Goal: Task Accomplishment & Management: Complete application form

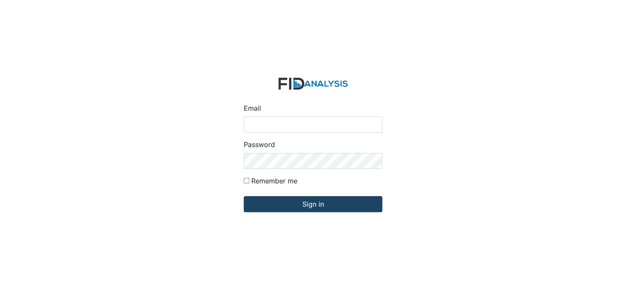
type input "[EMAIL_ADDRESS][DOMAIN_NAME]"
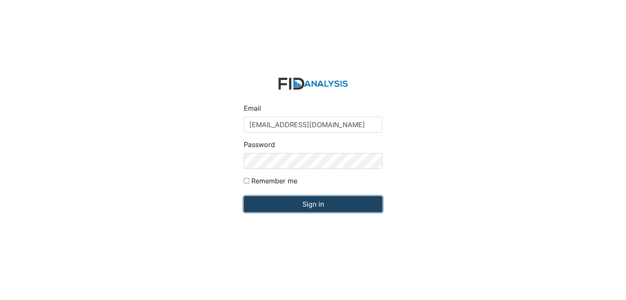
click at [319, 204] on input "Sign in" at bounding box center [313, 204] width 139 height 16
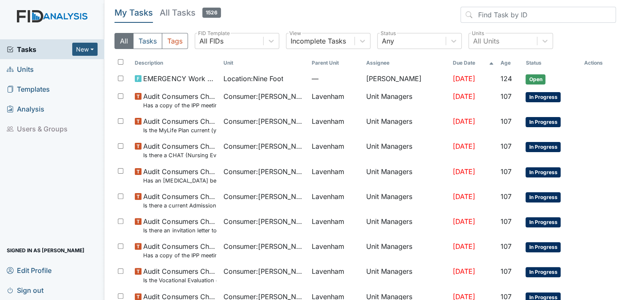
click at [27, 69] on span "Units" at bounding box center [20, 69] width 27 height 13
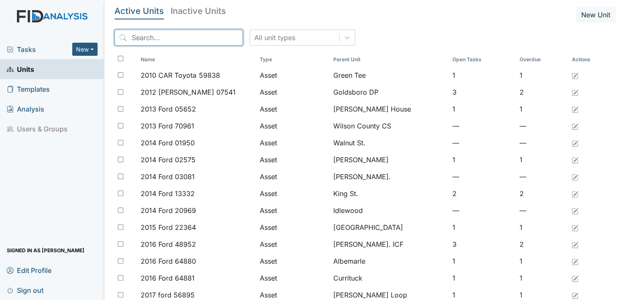
click at [186, 37] on input "search" at bounding box center [178, 38] width 128 height 16
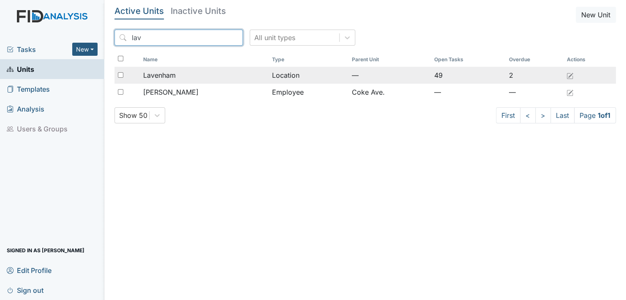
type input "lav"
click at [153, 75] on span "Lavenham" at bounding box center [159, 75] width 33 height 10
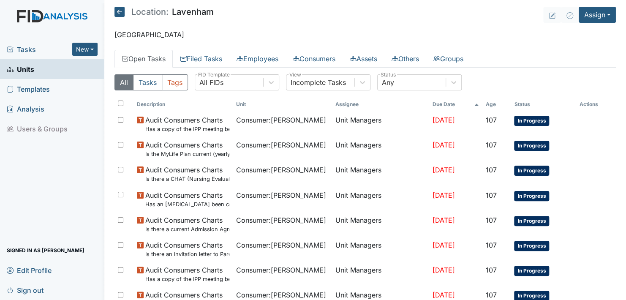
click at [153, 75] on div "All Tasks Tags All FIDs FID Template Incomplete Tasks View Any Status" at bounding box center [364, 85] width 501 height 23
click at [602, 14] on button "Assign" at bounding box center [597, 15] width 37 height 16
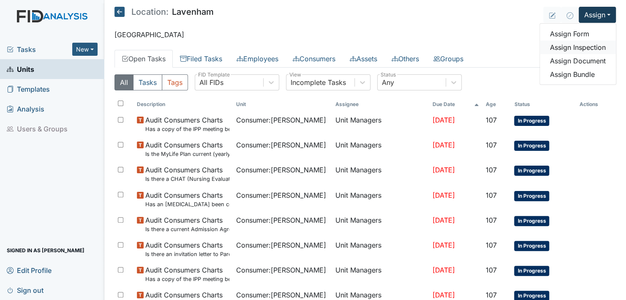
click at [568, 48] on link "Assign Inspection" at bounding box center [578, 48] width 76 height 14
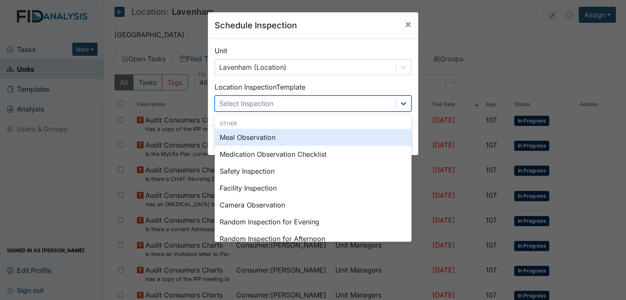
click at [401, 103] on icon at bounding box center [403, 103] width 5 height 3
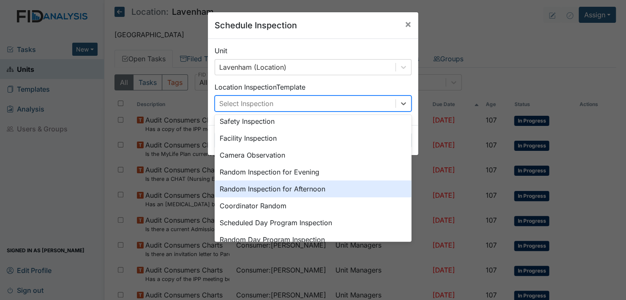
scroll to position [44, 0]
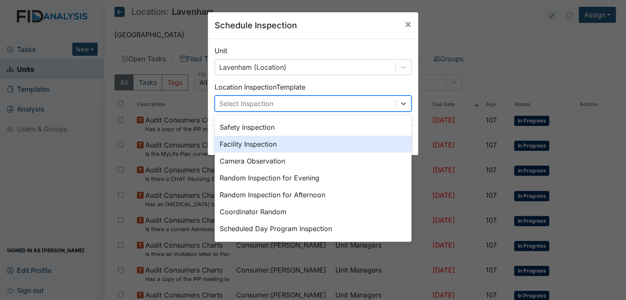
click at [243, 143] on div "Facility Inspection" at bounding box center [313, 144] width 197 height 17
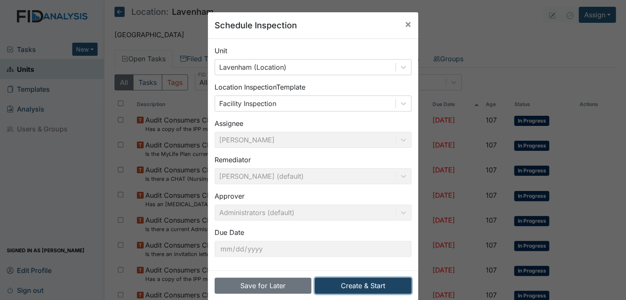
click at [356, 284] on button "Create & Start" at bounding box center [363, 286] width 97 height 16
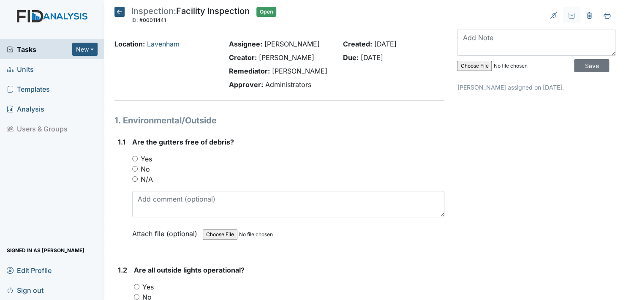
click at [134, 169] on input "No" at bounding box center [134, 168] width 5 height 5
radio input "true"
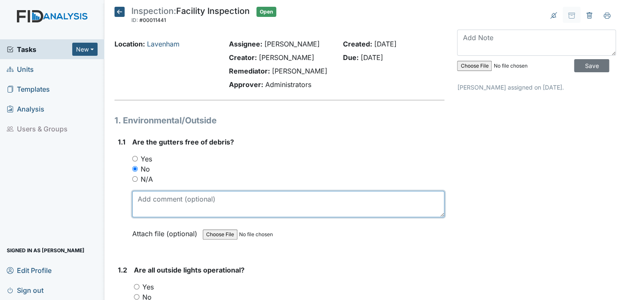
click at [141, 209] on textarea at bounding box center [288, 204] width 312 height 26
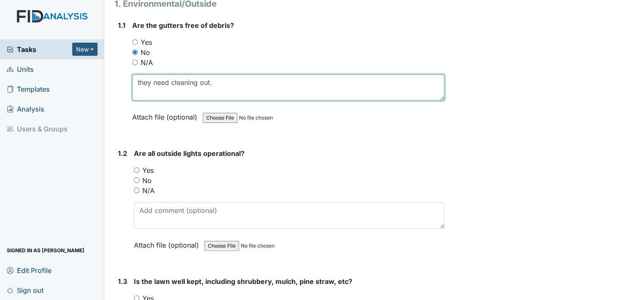
scroll to position [135, 0]
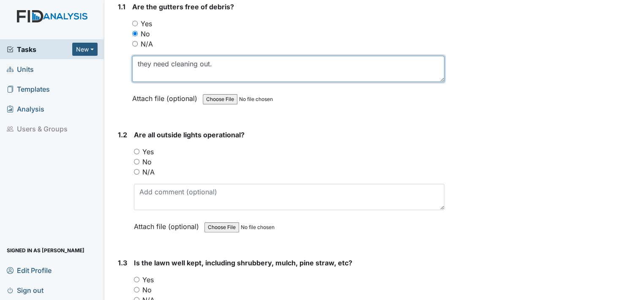
type textarea "they need cleaning out."
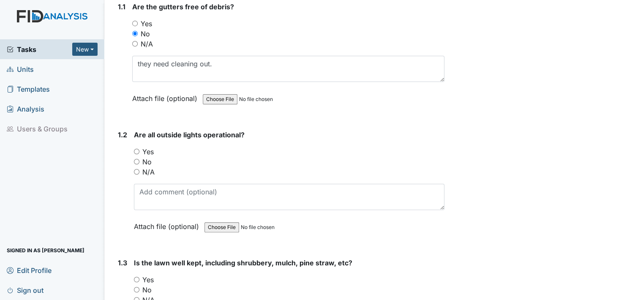
click at [135, 150] on input "Yes" at bounding box center [136, 151] width 5 height 5
radio input "true"
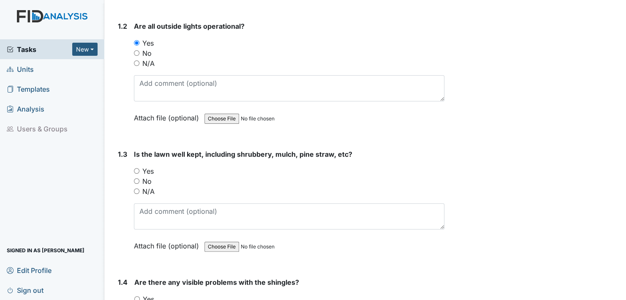
scroll to position [253, 0]
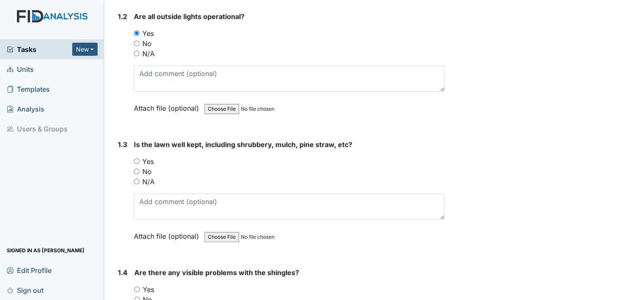
click at [138, 160] on input "Yes" at bounding box center [136, 160] width 5 height 5
radio input "true"
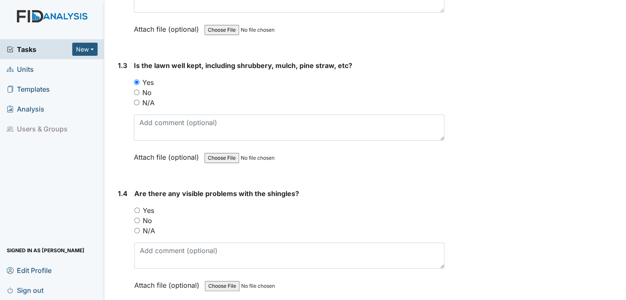
scroll to position [338, 0]
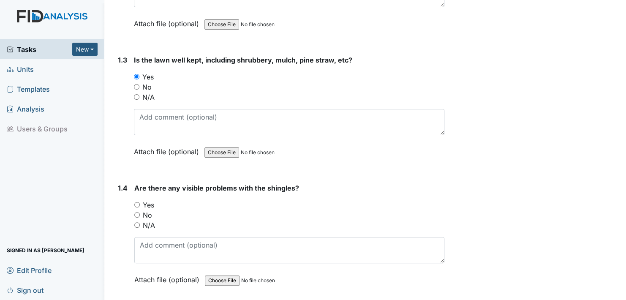
click at [136, 213] on input "No" at bounding box center [136, 214] width 5 height 5
radio input "true"
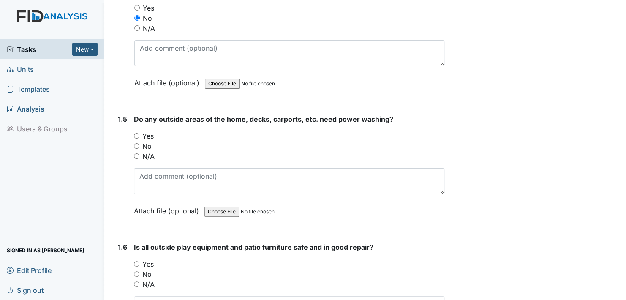
scroll to position [541, 0]
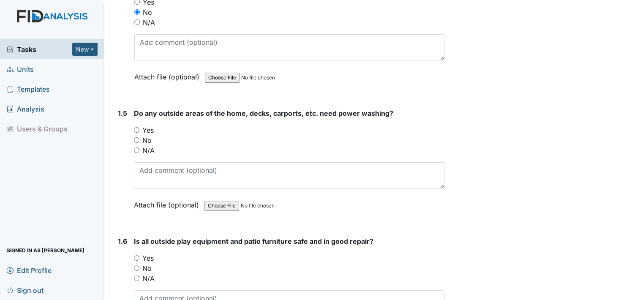
click at [136, 128] on input "Yes" at bounding box center [136, 129] width 5 height 5
radio input "true"
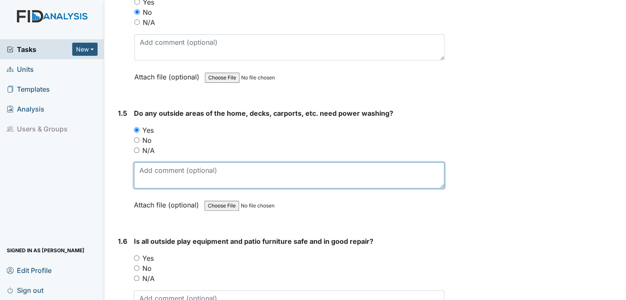
click at [154, 180] on textarea at bounding box center [289, 175] width 310 height 26
type textarea "power washing"
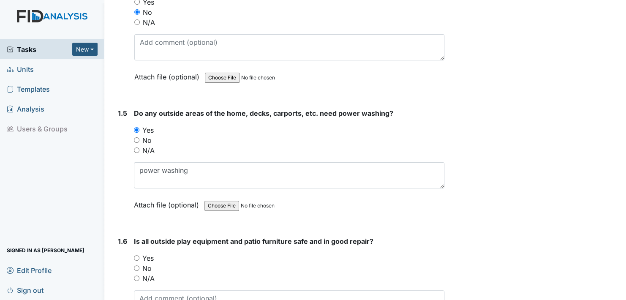
click at [143, 201] on label "Attach file (optional)" at bounding box center [168, 202] width 68 height 15
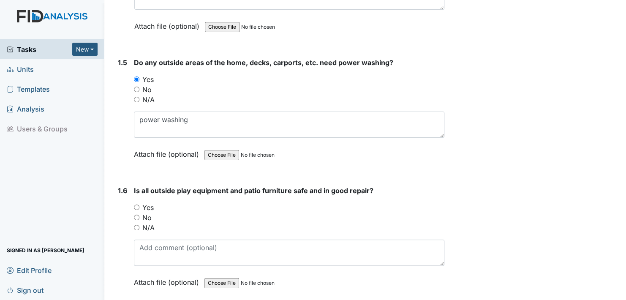
scroll to position [608, 0]
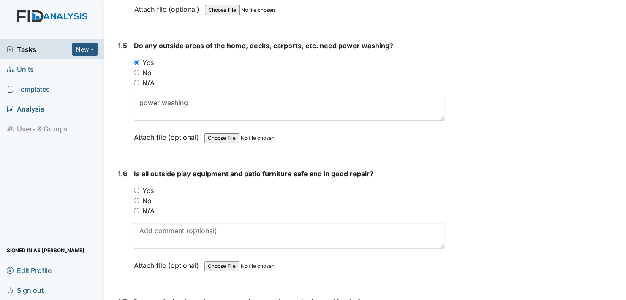
click at [136, 188] on input "Yes" at bounding box center [136, 190] width 5 height 5
radio input "true"
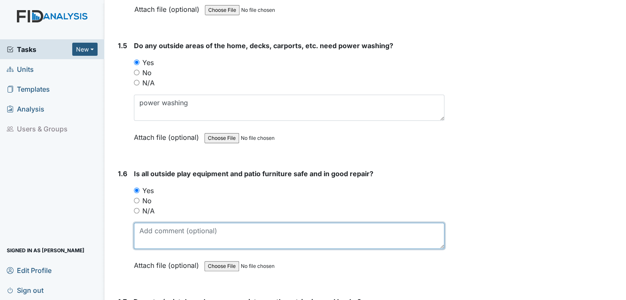
click at [155, 236] on textarea at bounding box center [289, 236] width 310 height 26
type textarea "but they need a new one."
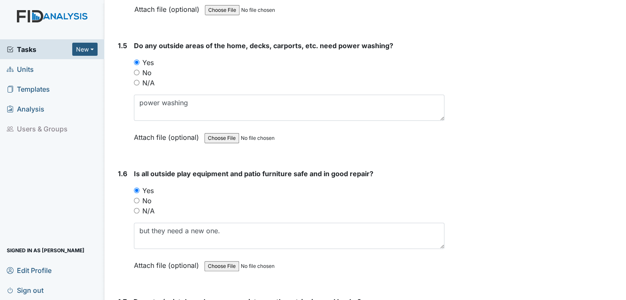
click at [146, 262] on label "Attach file (optional)" at bounding box center [168, 263] width 68 height 15
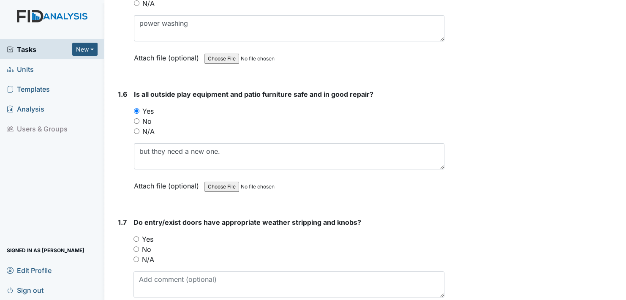
scroll to position [693, 0]
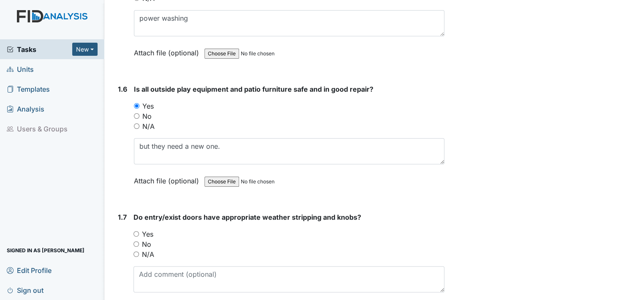
click at [135, 231] on input "Yes" at bounding box center [135, 233] width 5 height 5
radio input "true"
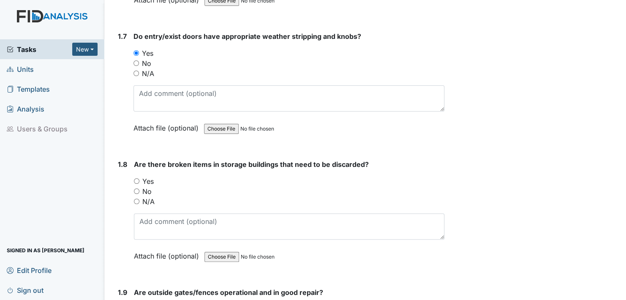
scroll to position [879, 0]
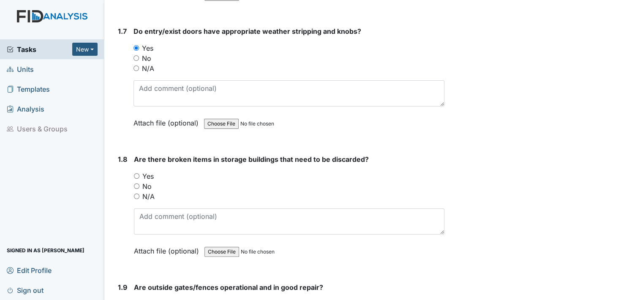
click at [137, 173] on input "Yes" at bounding box center [136, 175] width 5 height 5
radio input "true"
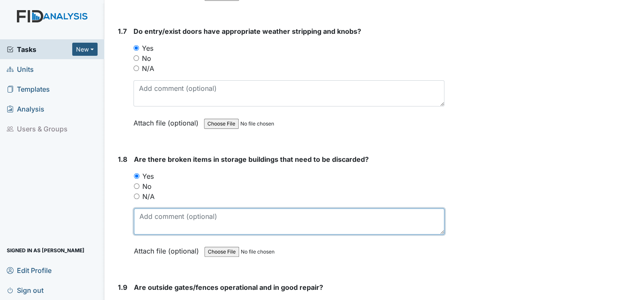
click at [142, 226] on textarea at bounding box center [289, 221] width 310 height 26
type textarea "one old TV table"
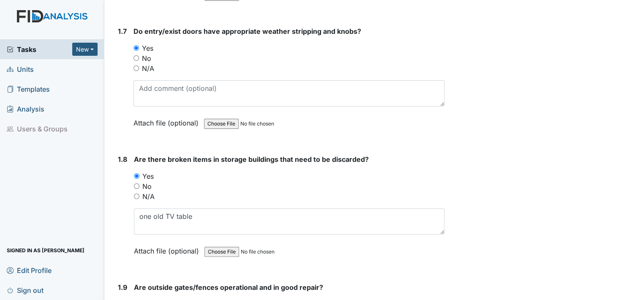
click at [143, 249] on label "Attach file (optional)" at bounding box center [168, 248] width 68 height 15
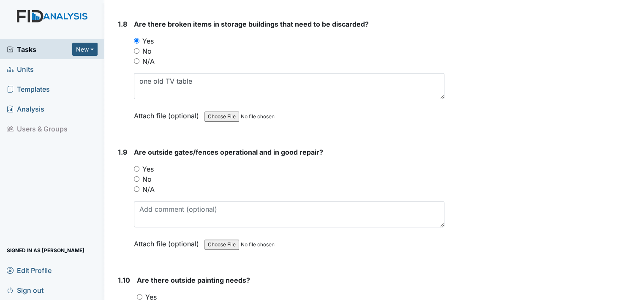
scroll to position [1031, 0]
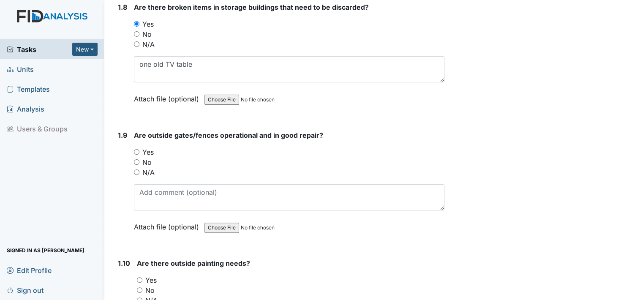
click at [136, 150] on input "Yes" at bounding box center [136, 151] width 5 height 5
radio input "true"
click at [139, 277] on input "Yes" at bounding box center [139, 279] width 5 height 5
radio input "true"
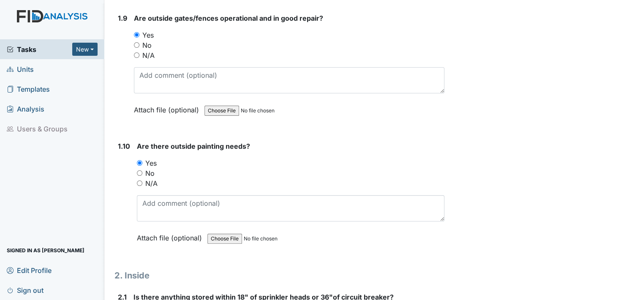
scroll to position [1166, 0]
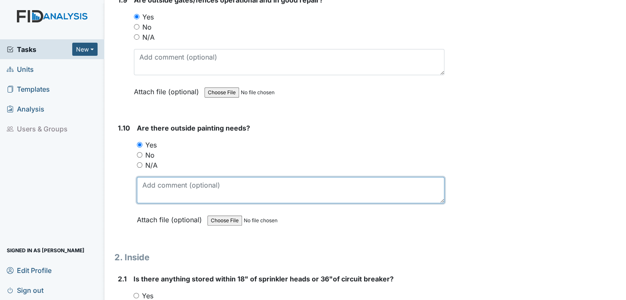
click at [145, 196] on textarea at bounding box center [291, 190] width 308 height 26
type textarea "trimming"
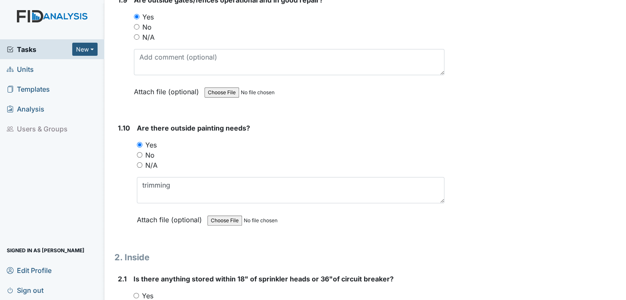
click at [147, 214] on label "Attach file (optional)" at bounding box center [171, 217] width 68 height 15
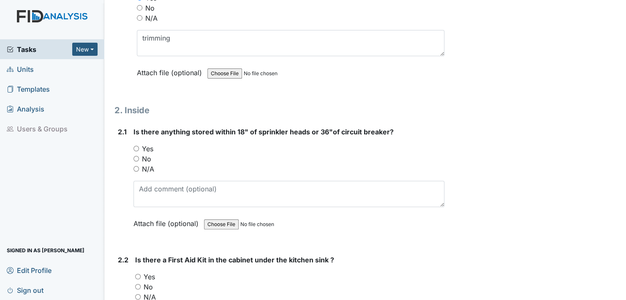
scroll to position [1318, 0]
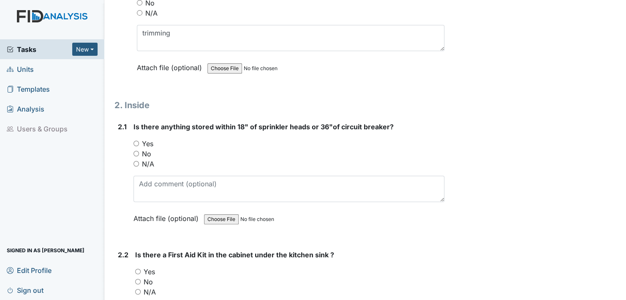
click at [135, 151] on input "No" at bounding box center [135, 153] width 5 height 5
radio input "true"
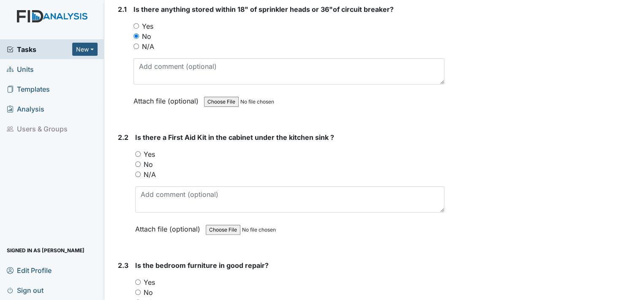
scroll to position [1453, 0]
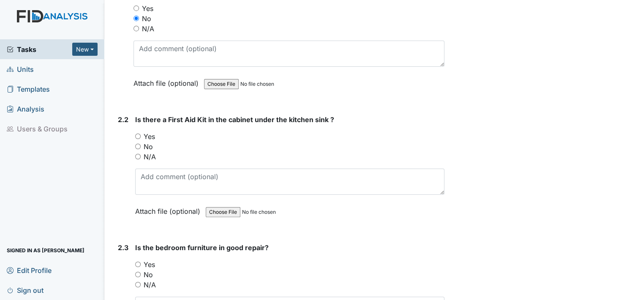
click at [139, 133] on input "Yes" at bounding box center [137, 135] width 5 height 5
radio input "true"
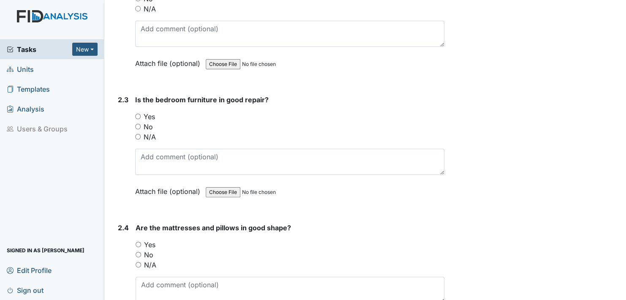
scroll to position [1605, 0]
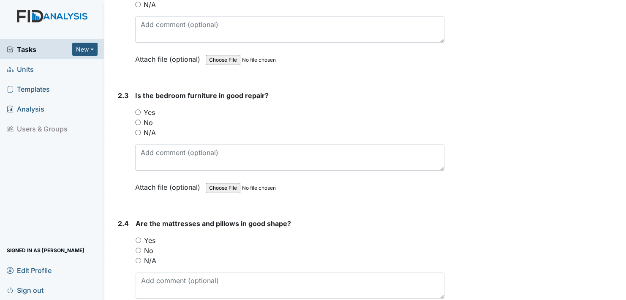
click at [137, 109] on input "Yes" at bounding box center [137, 111] width 5 height 5
radio input "true"
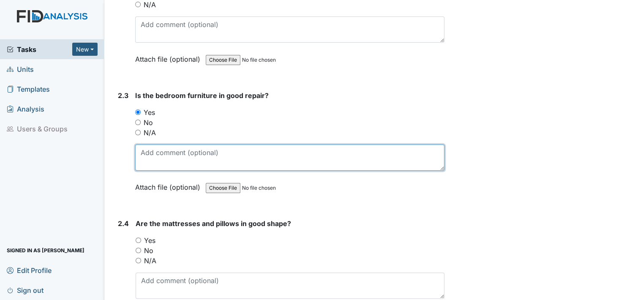
click at [155, 159] on textarea at bounding box center [289, 157] width 309 height 26
type textarea "having some repairs done now."
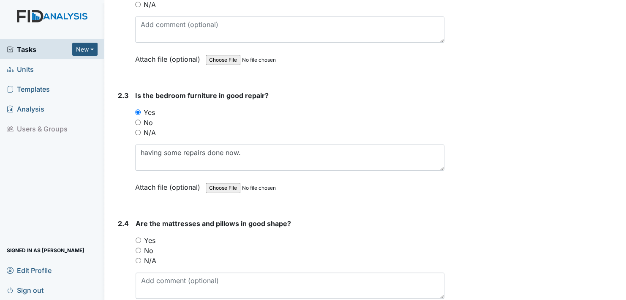
click at [143, 182] on label "Attach file (optional)" at bounding box center [169, 184] width 68 height 15
click at [136, 237] on input "Yes" at bounding box center [138, 239] width 5 height 5
radio input "true"
click at [136, 248] on input "No" at bounding box center [138, 250] width 5 height 5
radio input "true"
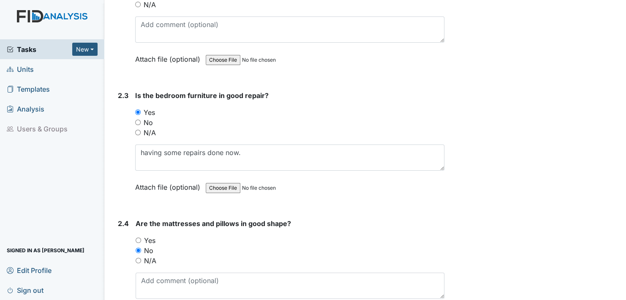
click at [136, 258] on input "N/A" at bounding box center [138, 260] width 5 height 5
radio input "true"
click at [136, 237] on input "Yes" at bounding box center [138, 239] width 5 height 5
radio input "true"
click at [244, 219] on span "Are the mattresses and pillows in good shape?" at bounding box center [213, 223] width 155 height 8
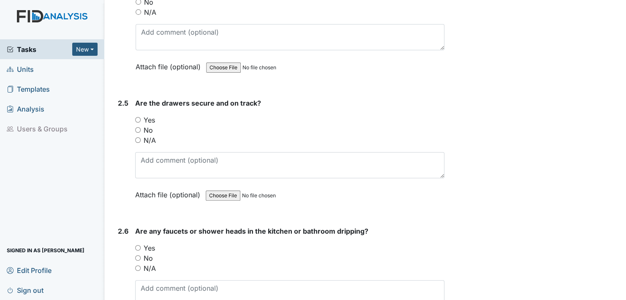
scroll to position [1859, 0]
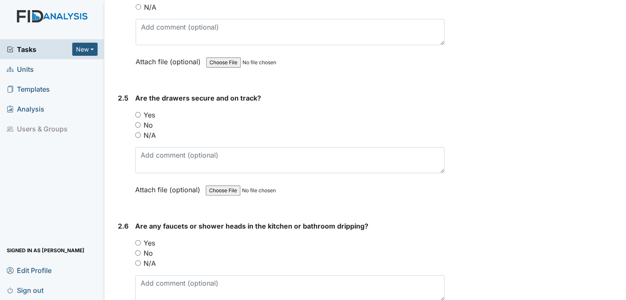
click at [139, 112] on input "Yes" at bounding box center [137, 114] width 5 height 5
radio input "true"
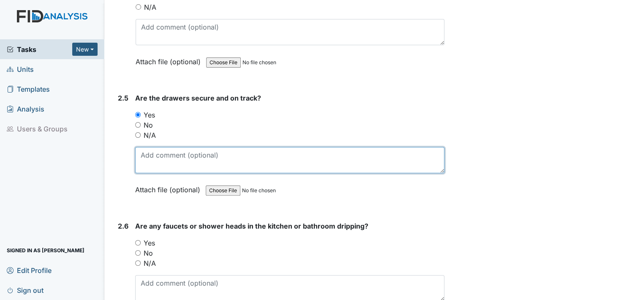
click at [148, 162] on textarea at bounding box center [289, 160] width 309 height 26
click at [257, 149] on textarea "for the most part the client furniture" at bounding box center [289, 160] width 309 height 26
click at [399, 151] on textarea "for the most part the client furniture is old because it's their own personal i…" at bounding box center [289, 160] width 309 height 26
type textarea "for the most part the client furniture is old because it's their own personal i…"
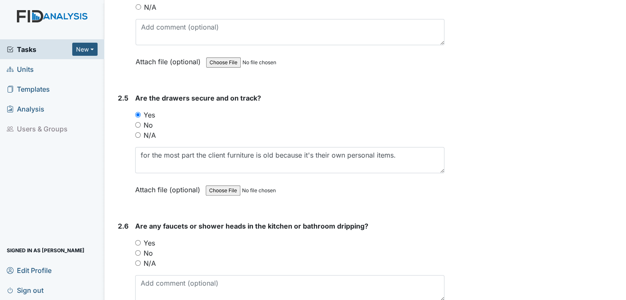
click at [144, 182] on label "Attach file (optional)" at bounding box center [169, 187] width 68 height 15
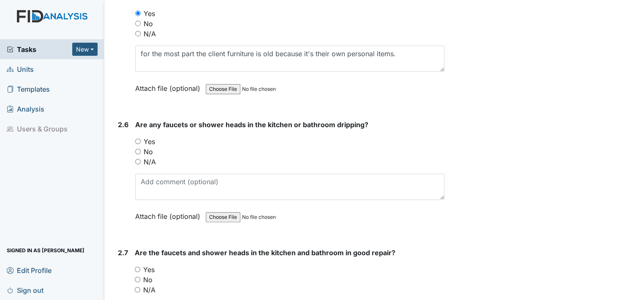
scroll to position [1977, 0]
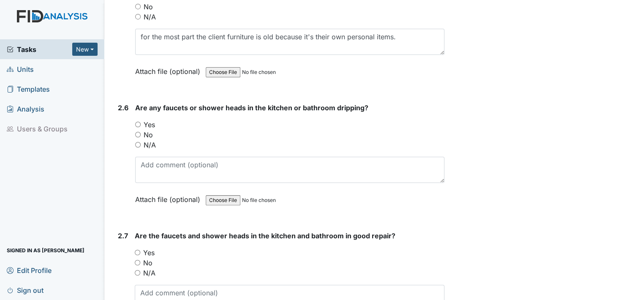
click at [139, 132] on input "No" at bounding box center [137, 134] width 5 height 5
radio input "true"
click at [136, 250] on input "Yes" at bounding box center [137, 252] width 5 height 5
radio input "true"
drag, startPoint x: 136, startPoint y: 244, endPoint x: 503, endPoint y: 155, distance: 377.2
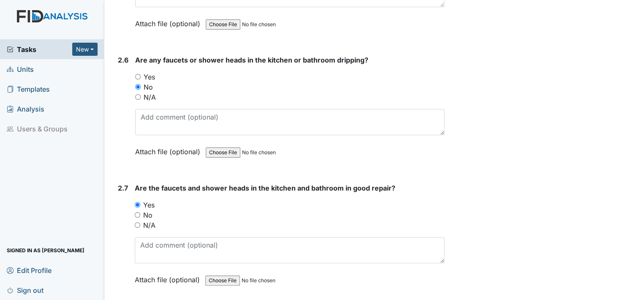
scroll to position [2061, 0]
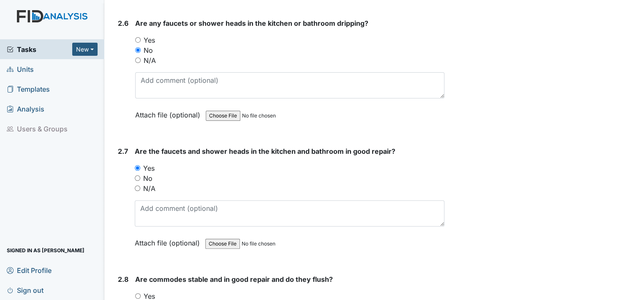
drag, startPoint x: 503, startPoint y: 155, endPoint x: 34, endPoint y: 162, distance: 469.4
drag, startPoint x: 588, startPoint y: 220, endPoint x: 553, endPoint y: 241, distance: 41.3
click at [553, 241] on div "Archive Task × Are you sure you want to archive this task? It will appear as in…" at bounding box center [537, 271] width 172 height 4652
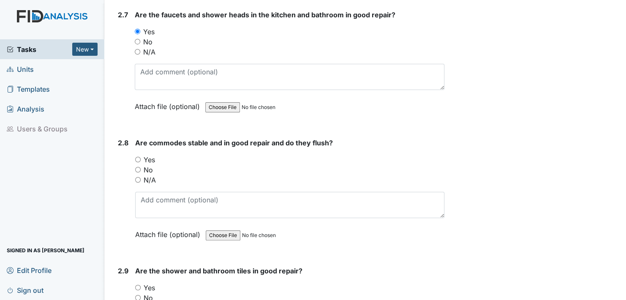
scroll to position [2230, 0]
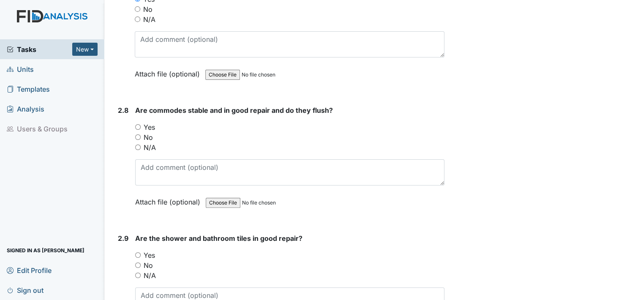
click at [137, 124] on input "Yes" at bounding box center [137, 126] width 5 height 5
radio input "true"
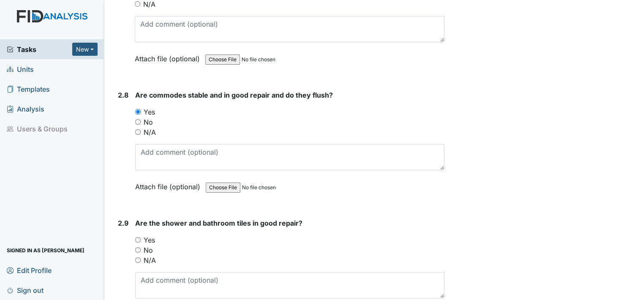
scroll to position [2273, 0]
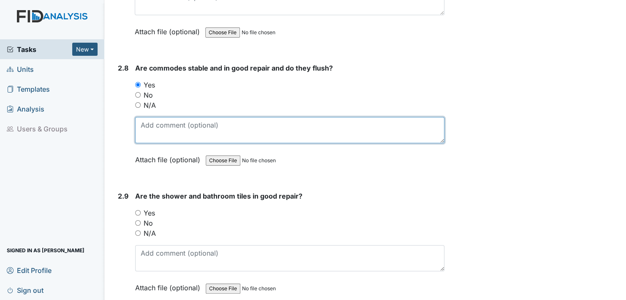
click at [160, 127] on textarea at bounding box center [289, 130] width 309 height 26
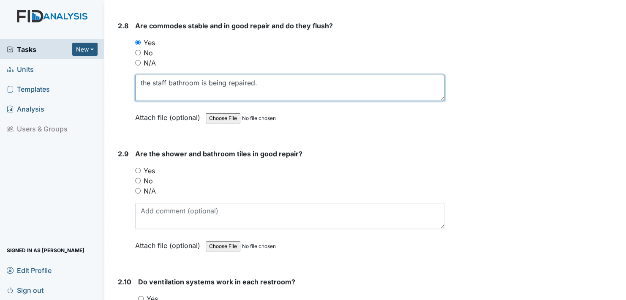
type textarea "the staff bathroom is being repaired."
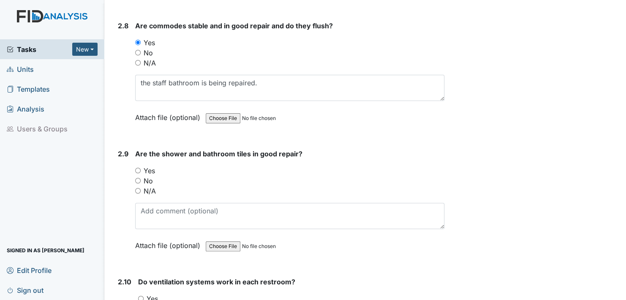
drag, startPoint x: 145, startPoint y: 103, endPoint x: 142, endPoint y: 109, distance: 5.7
click at [142, 109] on label "Attach file (optional)" at bounding box center [169, 115] width 68 height 15
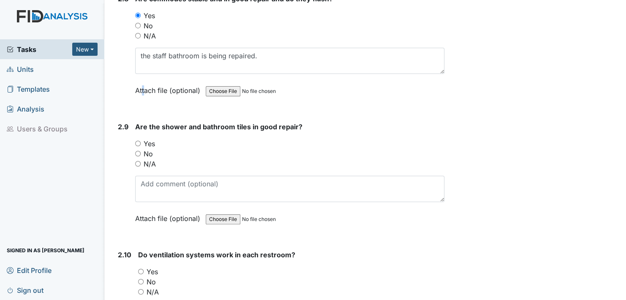
scroll to position [2357, 0]
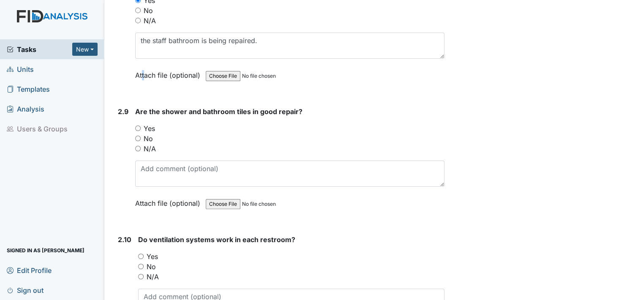
click at [138, 125] on input "Yes" at bounding box center [137, 127] width 5 height 5
radio input "true"
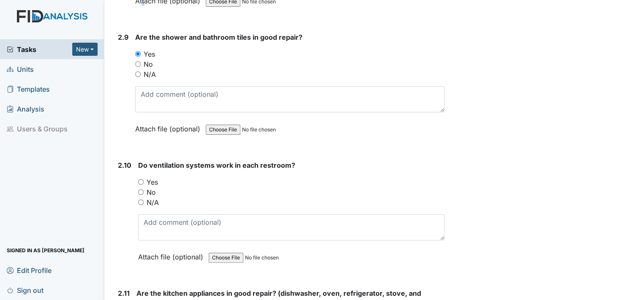
scroll to position [2442, 0]
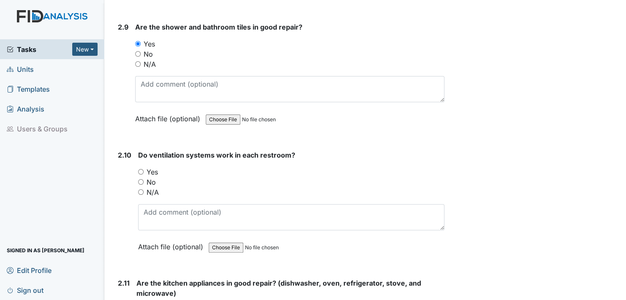
click at [141, 169] on input "Yes" at bounding box center [140, 171] width 5 height 5
radio input "true"
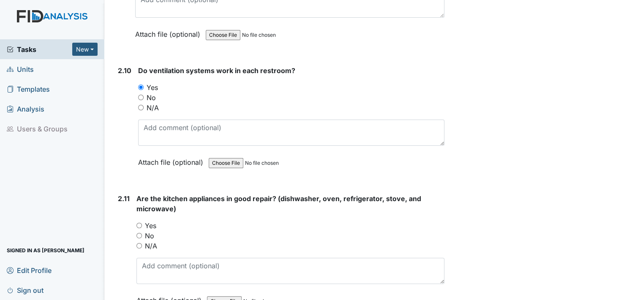
scroll to position [2568, 0]
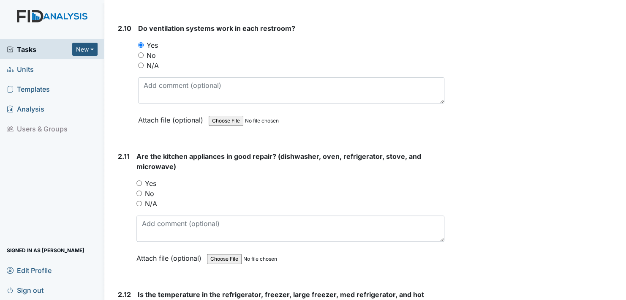
click at [139, 180] on input "Yes" at bounding box center [138, 182] width 5 height 5
radio input "true"
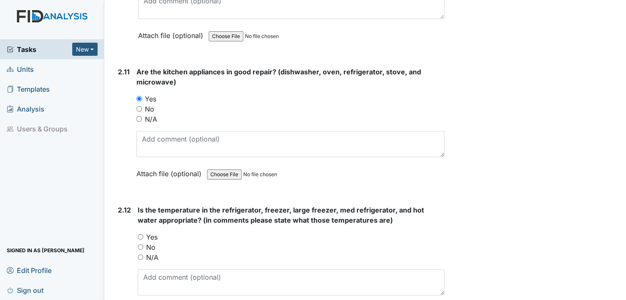
scroll to position [2695, 0]
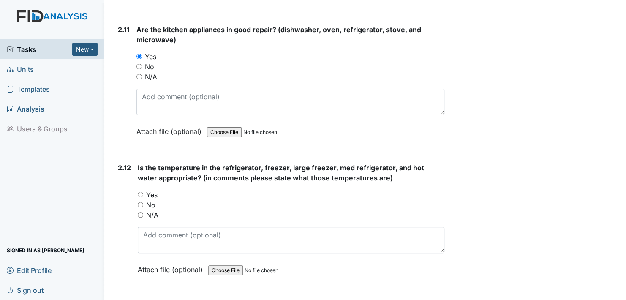
click at [139, 192] on input "Yes" at bounding box center [140, 194] width 5 height 5
radio input "true"
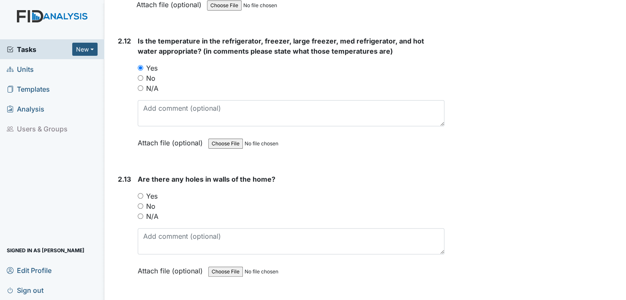
scroll to position [2864, 0]
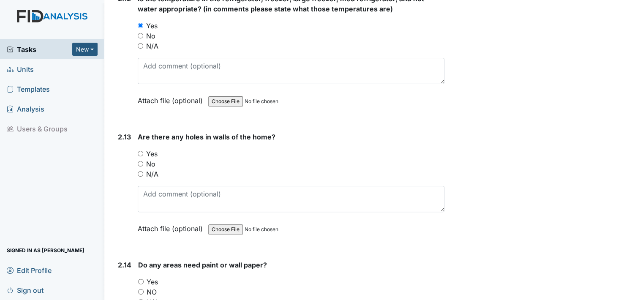
click at [140, 161] on input "No" at bounding box center [140, 163] width 5 height 5
radio input "true"
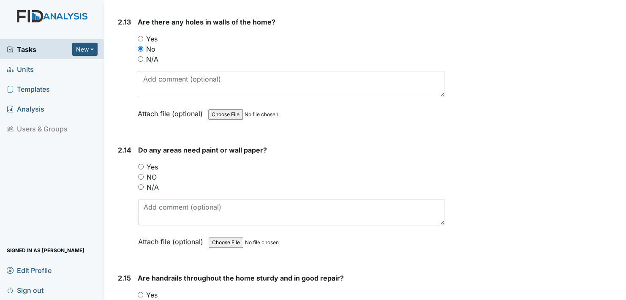
scroll to position [2991, 0]
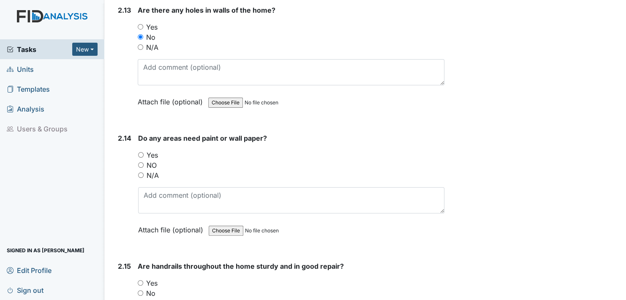
click at [141, 152] on input "Yes" at bounding box center [140, 154] width 5 height 5
radio input "true"
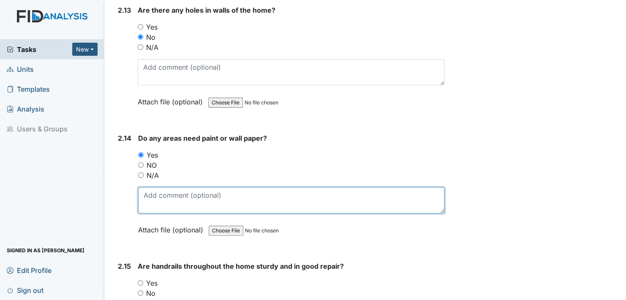
click at [157, 197] on textarea at bounding box center [291, 200] width 306 height 26
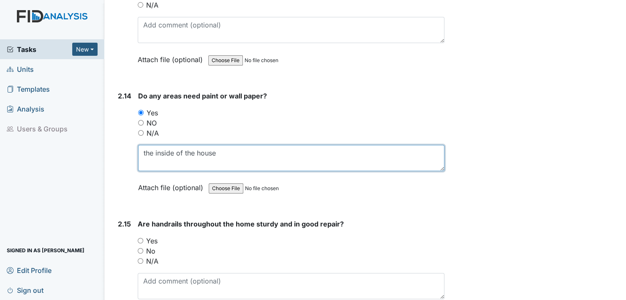
click at [219, 145] on textarea "the inside of the house" at bounding box center [291, 158] width 306 height 26
type textarea "the inside of the house needs painting."
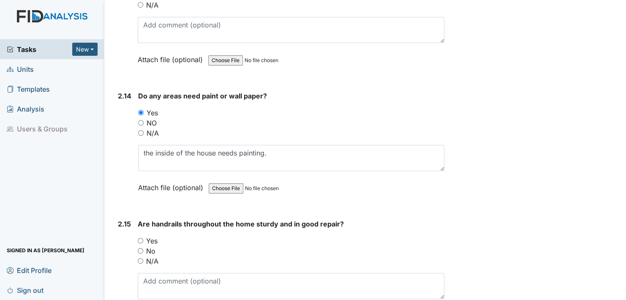
click at [150, 180] on label "Attach file (optional)" at bounding box center [172, 185] width 68 height 15
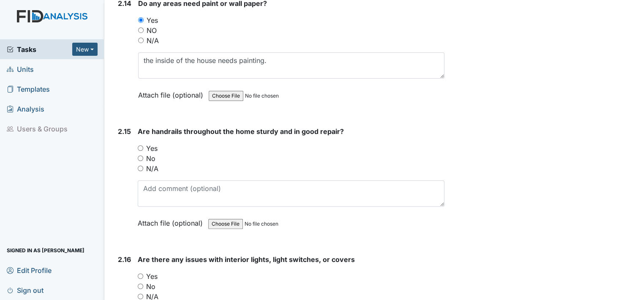
scroll to position [3160, 0]
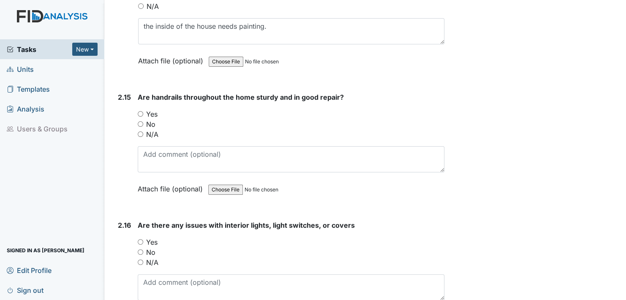
click at [141, 111] on input "Yes" at bounding box center [140, 113] width 5 height 5
radio input "true"
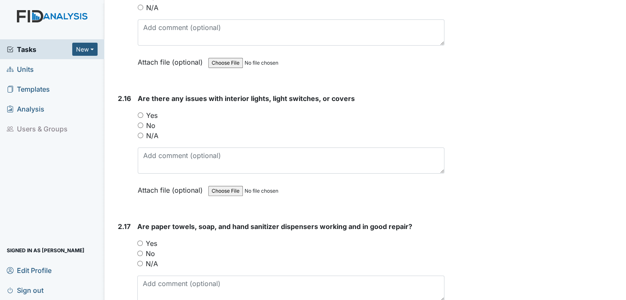
scroll to position [3329, 0]
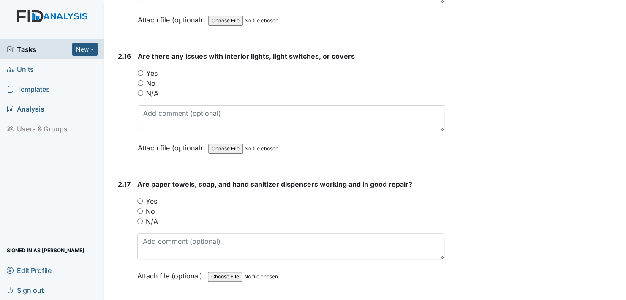
click at [141, 80] on input "No" at bounding box center [140, 82] width 5 height 5
radio input "true"
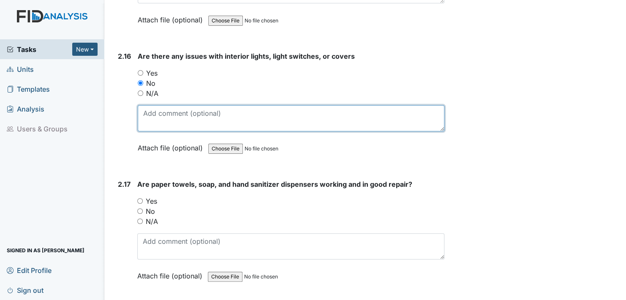
click at [150, 114] on textarea at bounding box center [291, 118] width 307 height 26
type textarea "the one that was noted for repair was replaced."
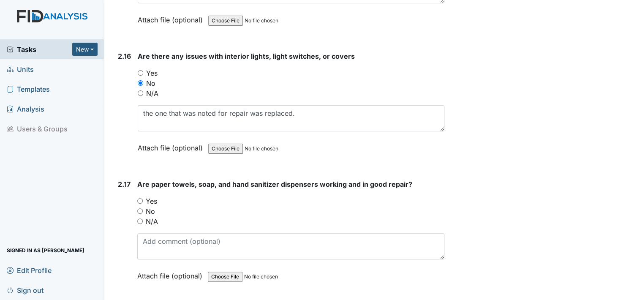
click at [146, 138] on label "Attach file (optional)" at bounding box center [172, 145] width 68 height 15
click at [139, 198] on input "Yes" at bounding box center [139, 200] width 5 height 5
radio input "true"
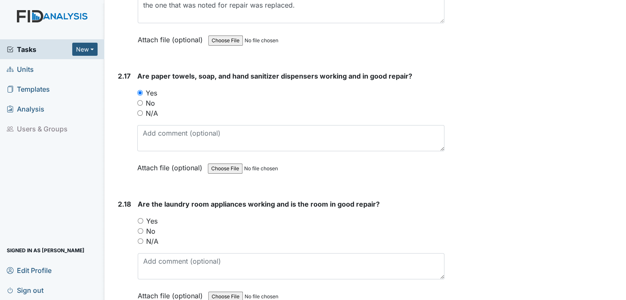
scroll to position [3455, 0]
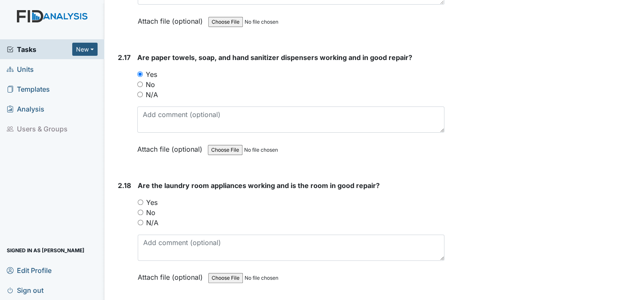
click at [139, 199] on input "Yes" at bounding box center [140, 201] width 5 height 5
radio input "true"
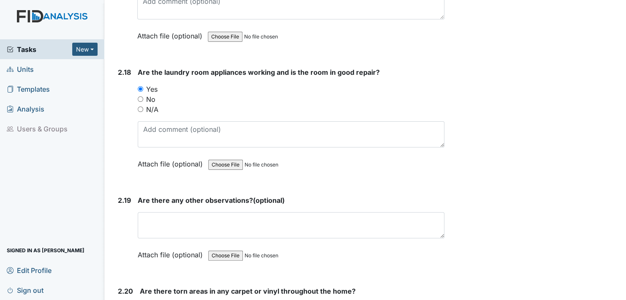
scroll to position [3582, 0]
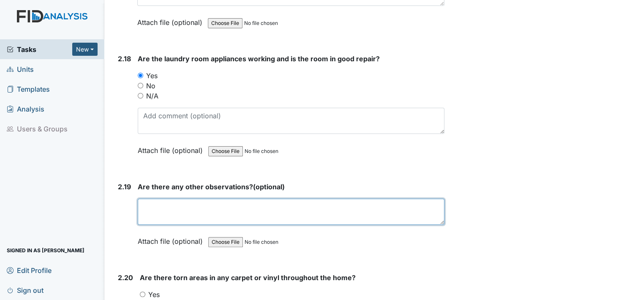
click at [149, 200] on textarea at bounding box center [291, 212] width 307 height 26
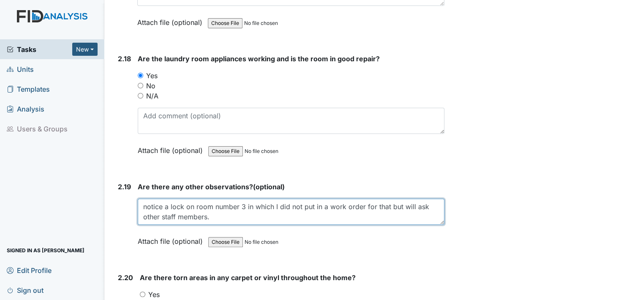
type textarea "notice a lock on room number 3 in which I did not put in a work order for that …"
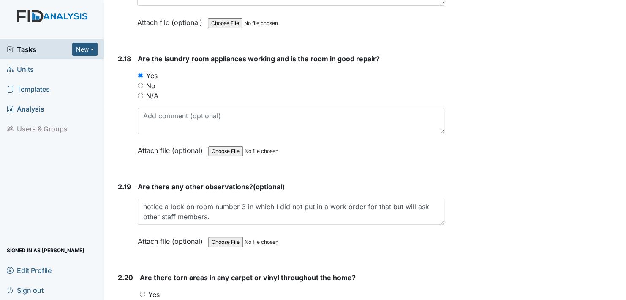
click at [142, 231] on label "Attach file (optional)" at bounding box center [172, 238] width 68 height 15
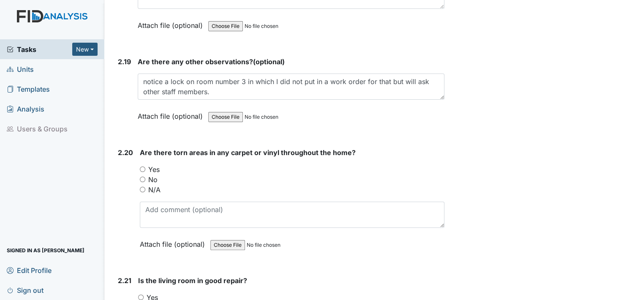
scroll to position [3709, 0]
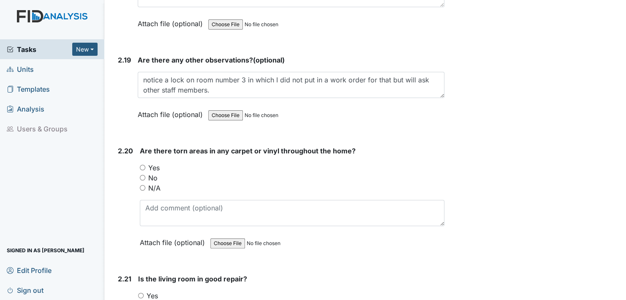
click at [142, 175] on input "No" at bounding box center [142, 177] width 5 height 5
radio input "true"
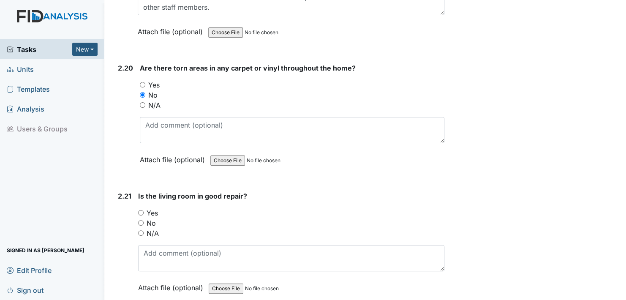
scroll to position [3793, 0]
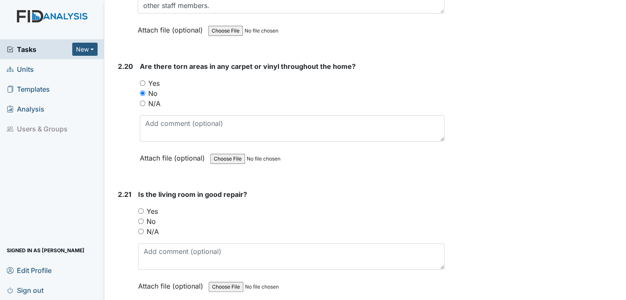
click at [142, 208] on input "Yes" at bounding box center [140, 210] width 5 height 5
radio input "true"
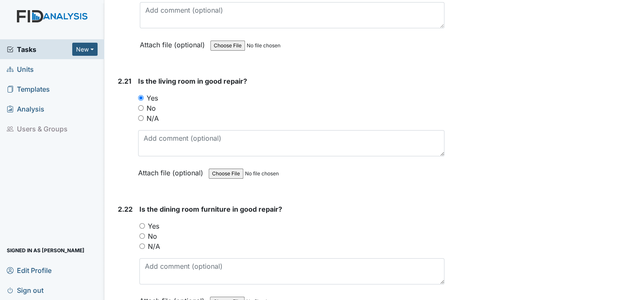
scroll to position [3920, 0]
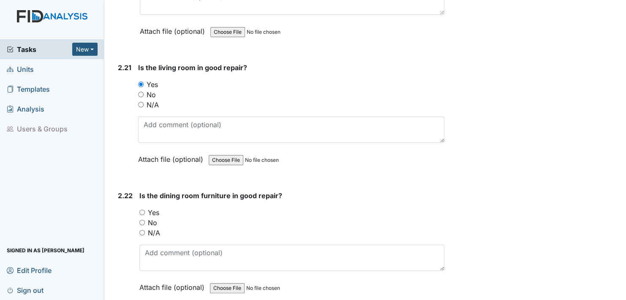
click at [142, 210] on input "Yes" at bounding box center [141, 212] width 5 height 5
radio input "true"
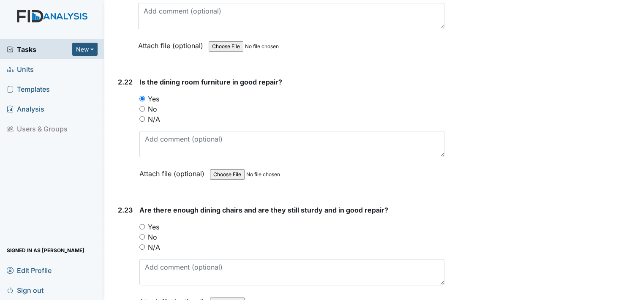
scroll to position [4047, 0]
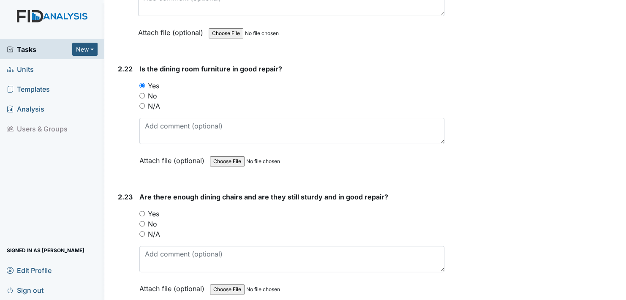
click at [142, 211] on input "Yes" at bounding box center [141, 213] width 5 height 5
radio input "true"
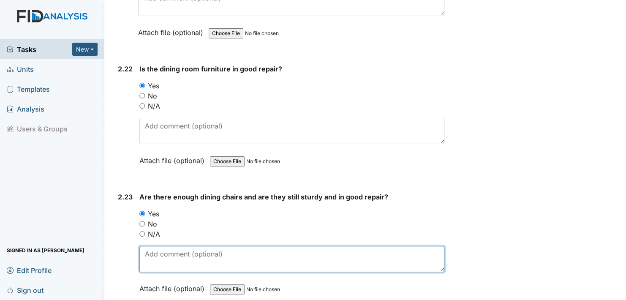
click at [153, 247] on textarea at bounding box center [291, 259] width 305 height 26
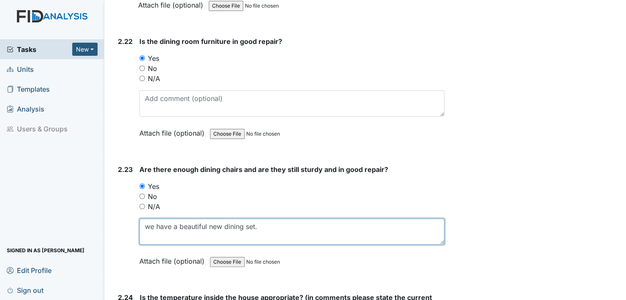
scroll to position [4089, 0]
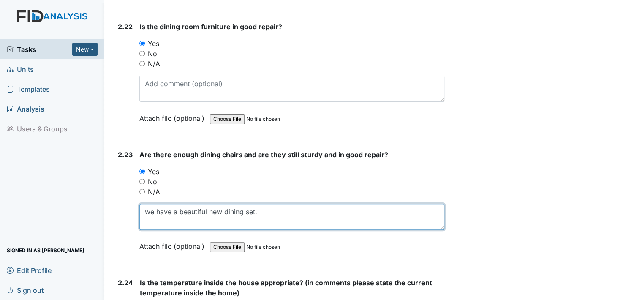
type textarea "we have a beautiful new dining set."
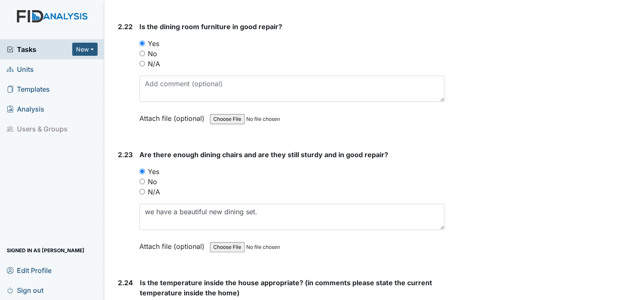
click at [149, 237] on label "Attach file (optional)" at bounding box center [173, 244] width 68 height 15
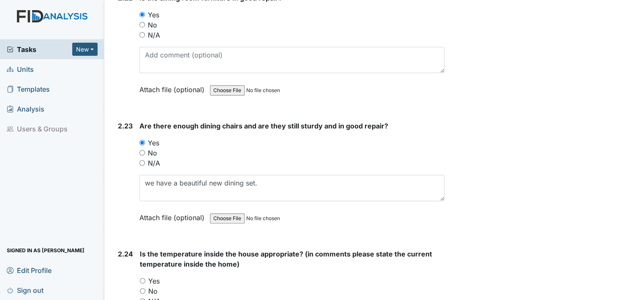
scroll to position [4174, 0]
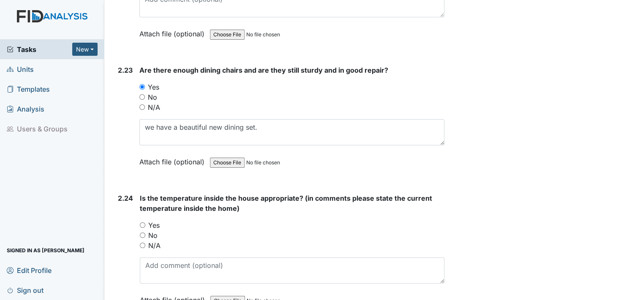
click at [140, 222] on input "Yes" at bounding box center [142, 224] width 5 height 5
radio input "true"
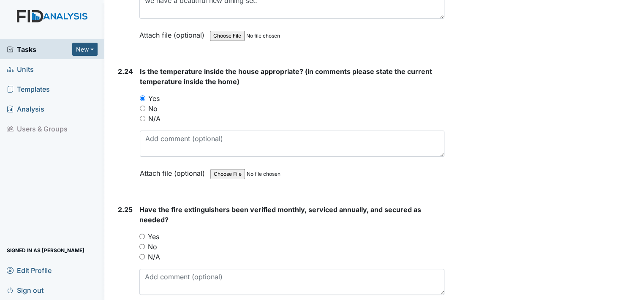
scroll to position [4258, 0]
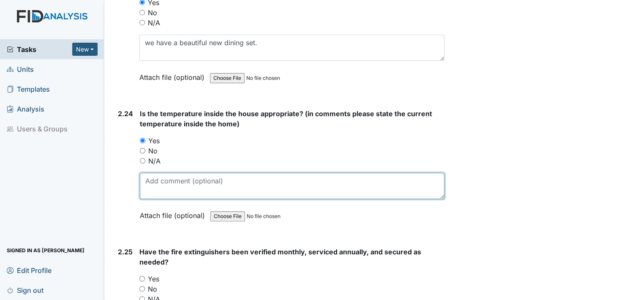
click at [161, 179] on textarea at bounding box center [292, 186] width 305 height 26
type textarea "74"
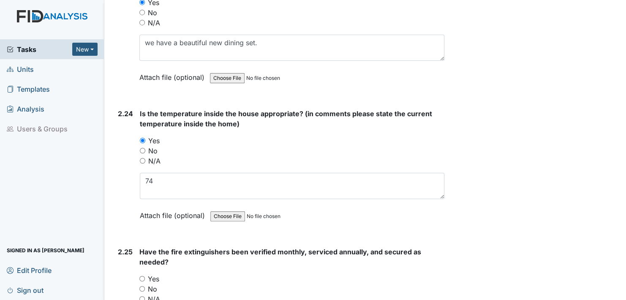
click at [155, 206] on label "Attach file (optional)" at bounding box center [174, 213] width 68 height 15
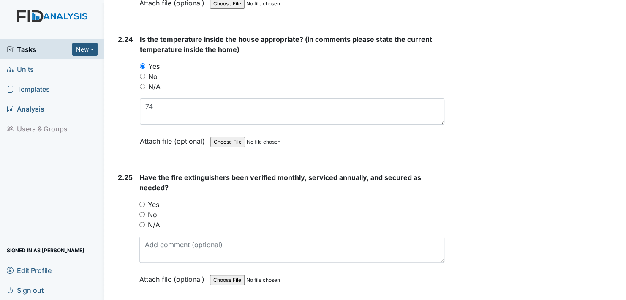
scroll to position [4343, 0]
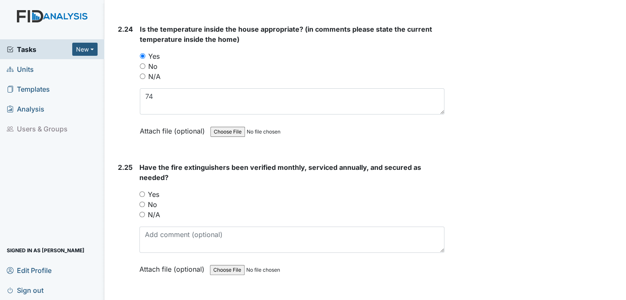
click at [143, 191] on input "Yes" at bounding box center [141, 193] width 5 height 5
radio input "true"
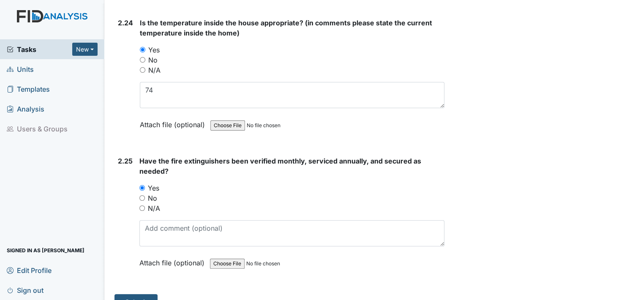
scroll to position [4351, 0]
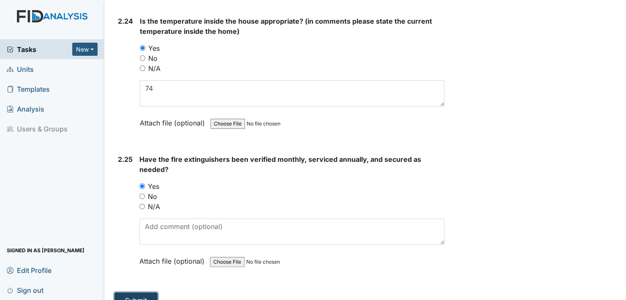
click at [137, 292] on button "Submit" at bounding box center [135, 300] width 43 height 16
click at [133, 292] on button "Submit" at bounding box center [135, 300] width 43 height 16
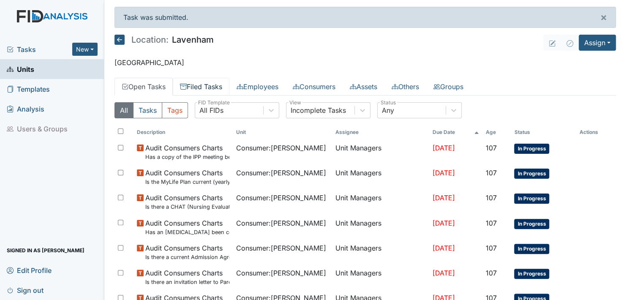
click at [200, 82] on link "Filed Tasks" at bounding box center [201, 87] width 57 height 18
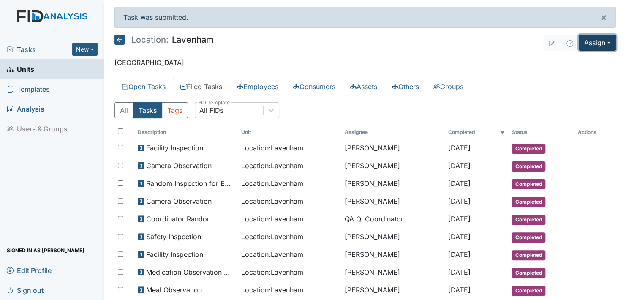
click at [600, 41] on button "Assign" at bounding box center [597, 43] width 37 height 16
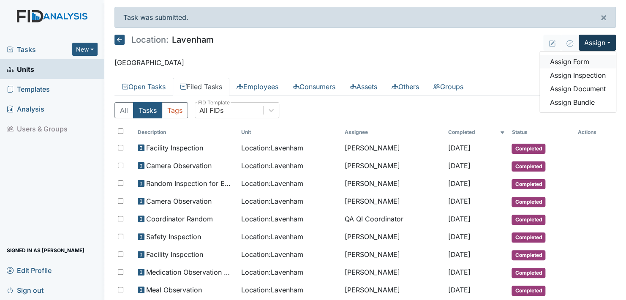
click at [577, 62] on link "Assign Form" at bounding box center [578, 62] width 76 height 14
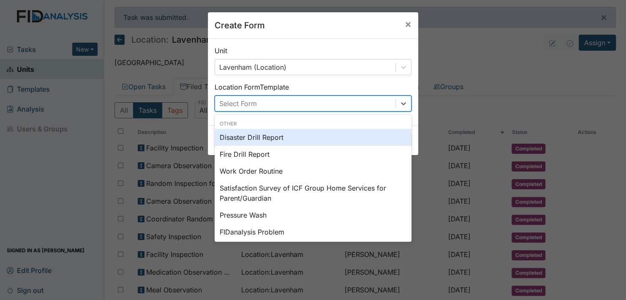
click at [264, 100] on div "Select Form" at bounding box center [305, 103] width 180 height 15
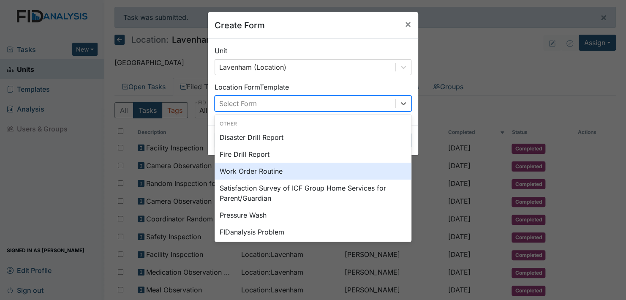
click at [249, 170] on div "Work Order Routine" at bounding box center [313, 171] width 197 height 17
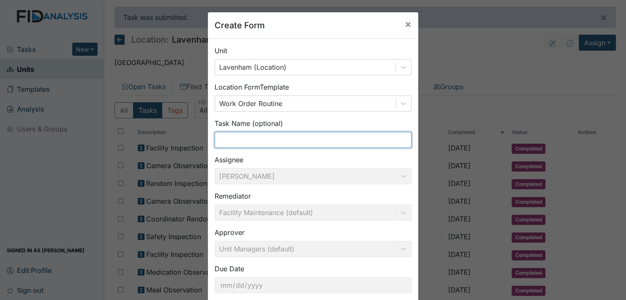
click at [222, 138] on input "text" at bounding box center [313, 140] width 197 height 16
type input "cracks over the stove we"
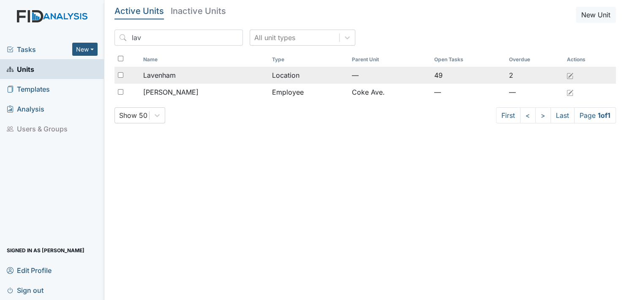
click at [286, 73] on td "Location" at bounding box center [309, 75] width 80 height 17
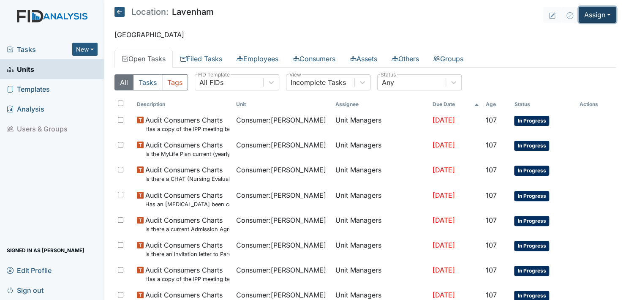
click at [604, 15] on button "Assign" at bounding box center [597, 15] width 37 height 16
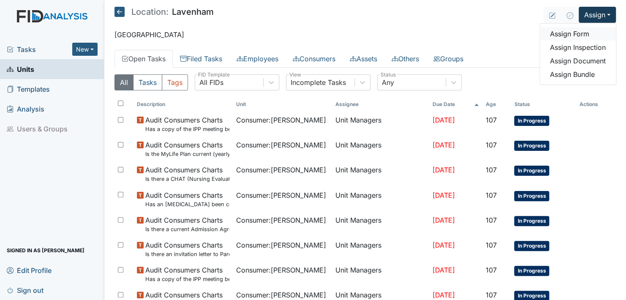
click at [572, 32] on link "Assign Form" at bounding box center [578, 34] width 76 height 14
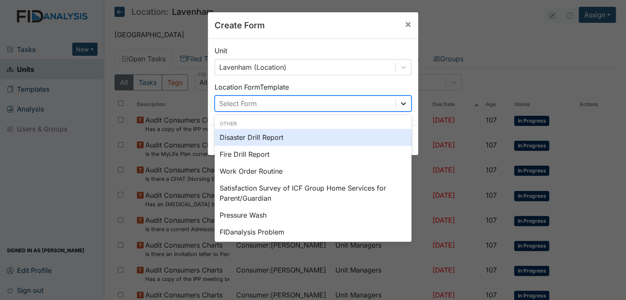
click at [401, 103] on icon at bounding box center [403, 103] width 5 height 3
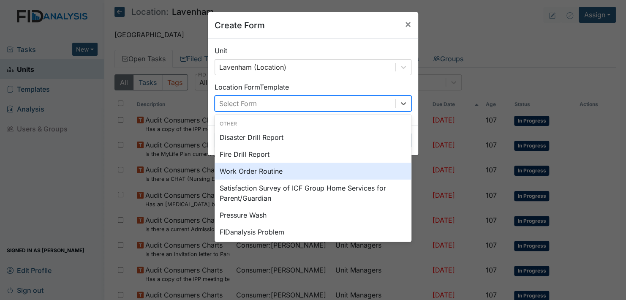
click at [266, 168] on div "Work Order Routine" at bounding box center [313, 171] width 197 height 17
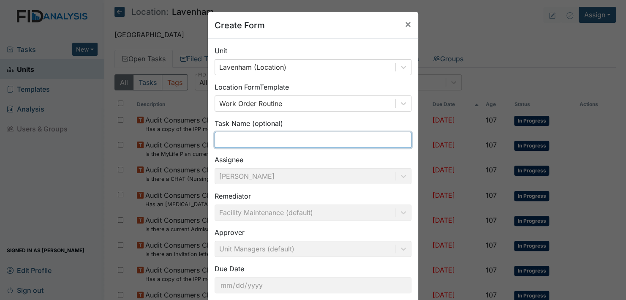
click at [230, 139] on input "text" at bounding box center [313, 140] width 197 height 16
type input "cracks over the stove we"
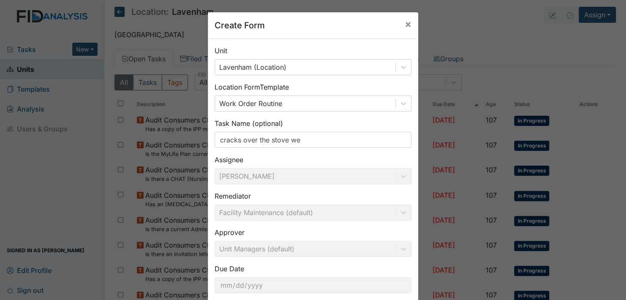
scroll to position [48, 0]
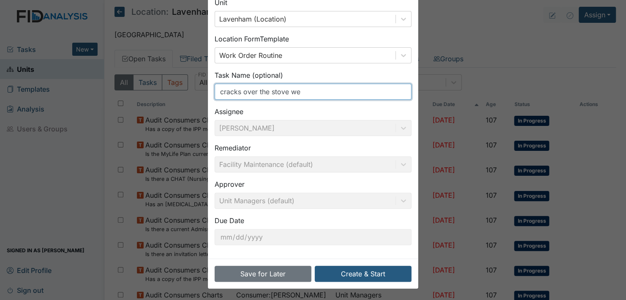
click at [298, 92] on input "cracks over the stove we" at bounding box center [313, 92] width 197 height 16
type input "cracks over the stove when it rains."
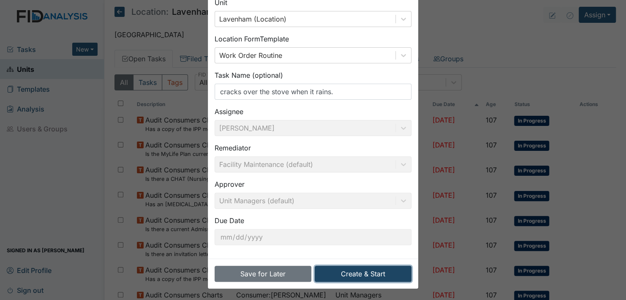
click at [355, 271] on button "Create & Start" at bounding box center [363, 274] width 97 height 16
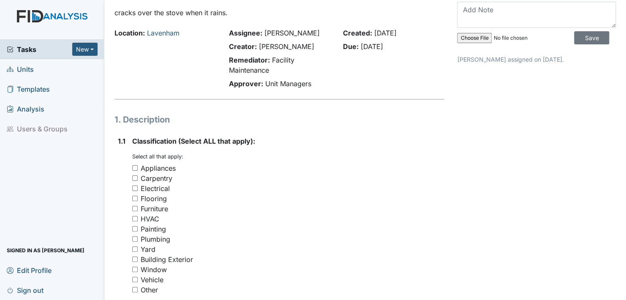
scroll to position [42, 0]
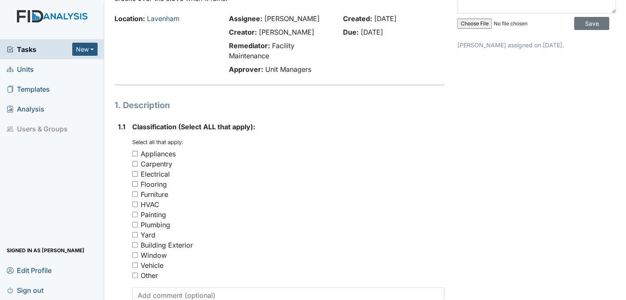
click at [134, 214] on input "Painting" at bounding box center [134, 214] width 5 height 5
checkbox input "true"
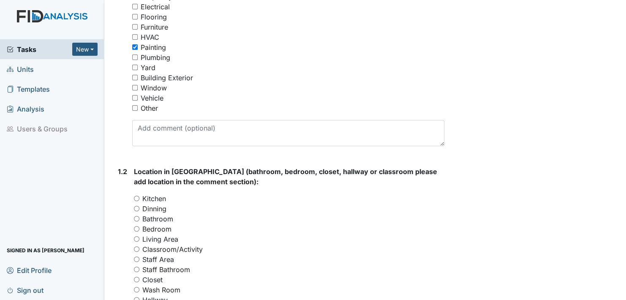
scroll to position [211, 0]
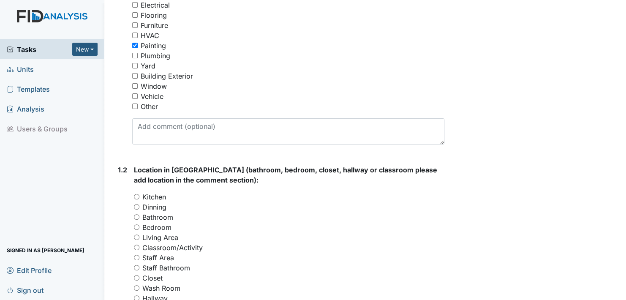
click at [137, 195] on input "Kitchen" at bounding box center [136, 196] width 5 height 5
radio input "true"
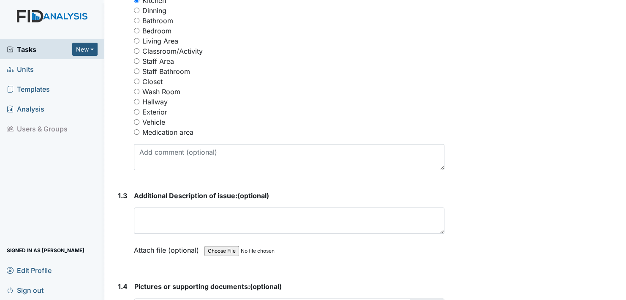
scroll to position [422, 0]
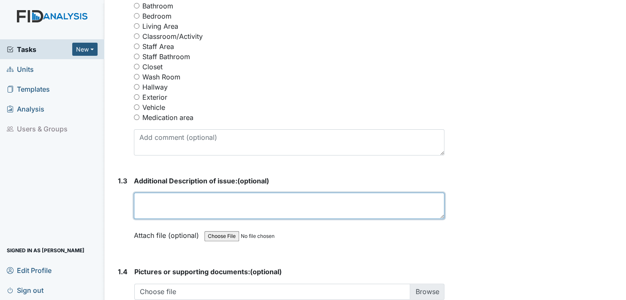
click at [139, 206] on textarea at bounding box center [289, 206] width 310 height 26
type textarea "crackers over the stove when it rains the water comes in and drips."
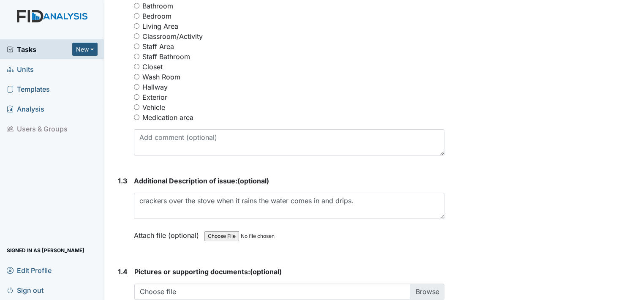
click at [142, 231] on label "Attach file (optional)" at bounding box center [168, 233] width 68 height 15
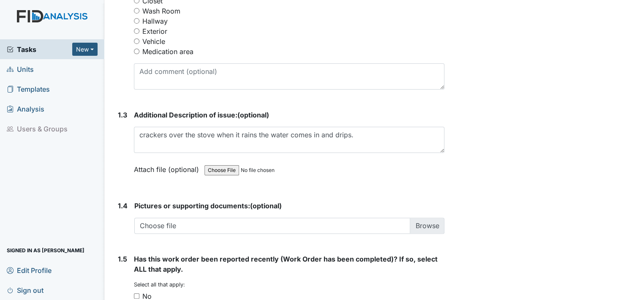
scroll to position [507, 0]
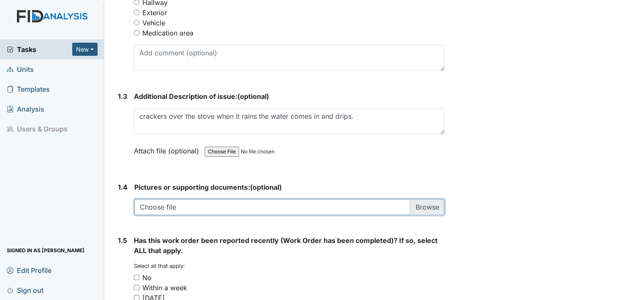
click at [191, 204] on input "file" at bounding box center [289, 207] width 310 height 16
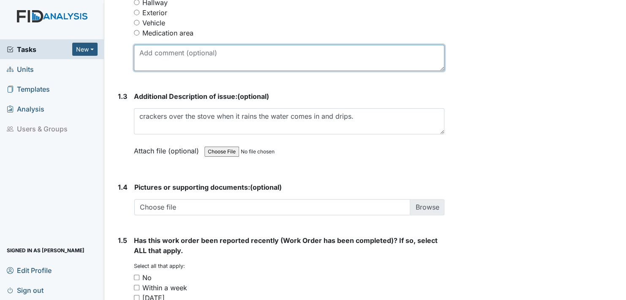
click at [146, 60] on textarea at bounding box center [289, 58] width 310 height 26
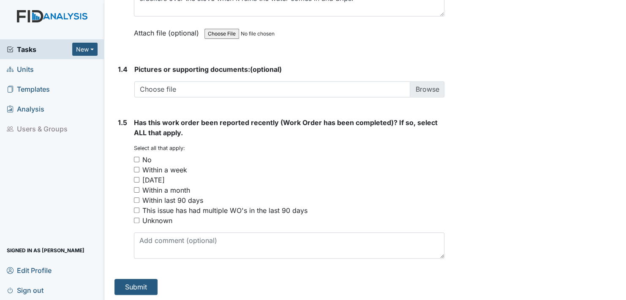
scroll to position [625, 0]
type textarea "sent a picture to Zack"
click at [137, 158] on input "No" at bounding box center [136, 158] width 5 height 5
checkbox input "true"
click at [133, 283] on button "Submit" at bounding box center [135, 286] width 43 height 16
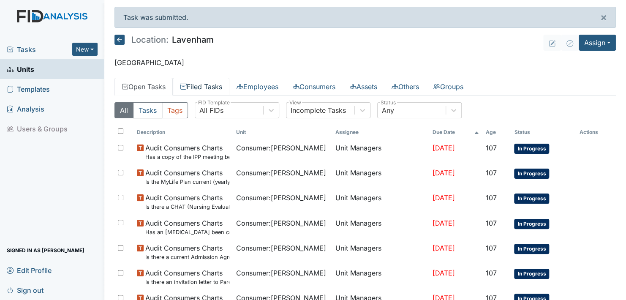
click at [204, 86] on link "Filed Tasks" at bounding box center [201, 87] width 57 height 18
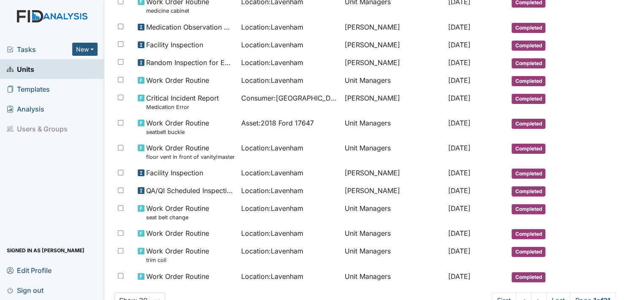
scroll to position [465, 0]
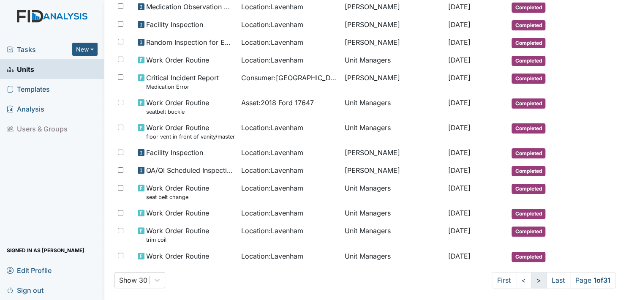
click at [531, 272] on link ">" at bounding box center [539, 280] width 16 height 16
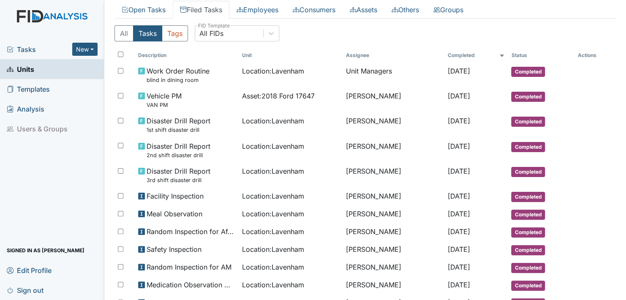
scroll to position [0, 0]
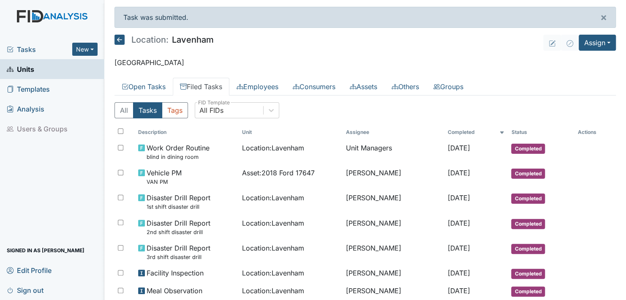
click at [24, 68] on span "Units" at bounding box center [20, 69] width 27 height 13
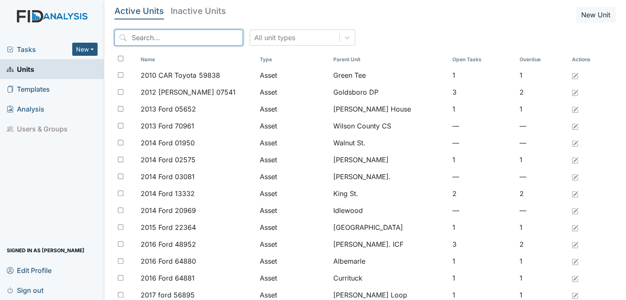
click at [180, 37] on input "search" at bounding box center [178, 38] width 128 height 16
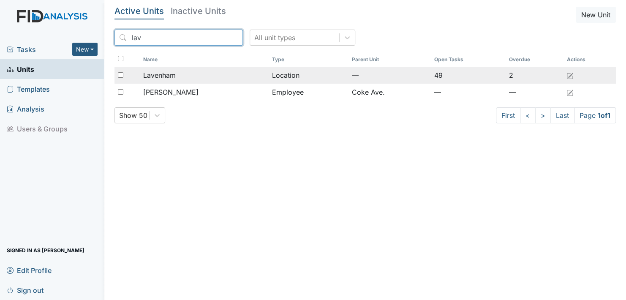
type input "lav"
click at [171, 72] on span "Lavenham" at bounding box center [159, 75] width 33 height 10
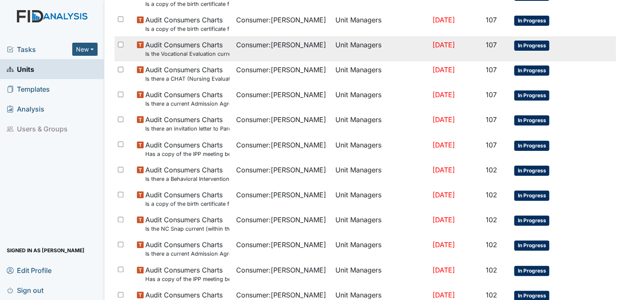
scroll to position [604, 0]
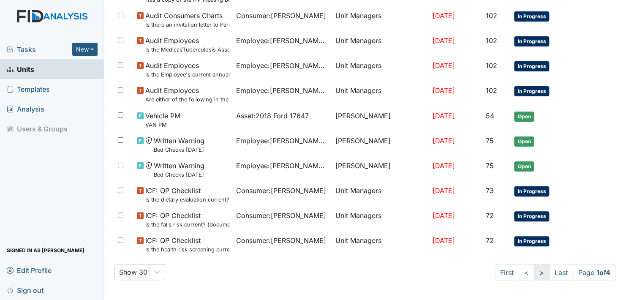
click at [534, 271] on link ">" at bounding box center [542, 272] width 16 height 16
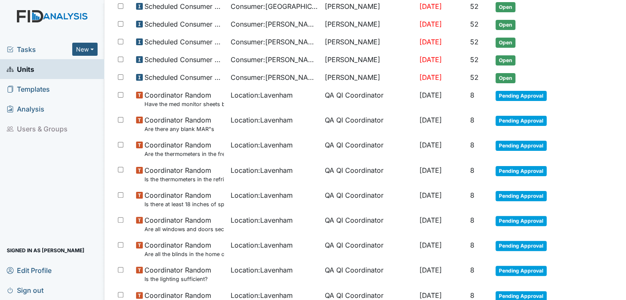
scroll to position [382, 0]
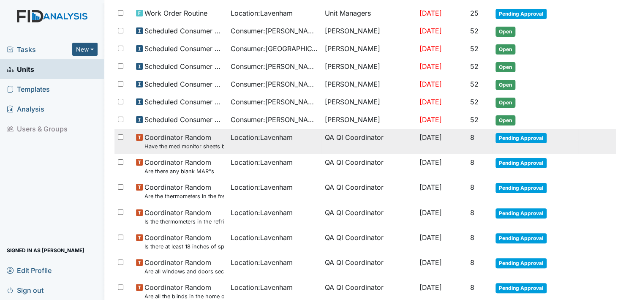
click at [516, 133] on span "Pending Approval" at bounding box center [521, 138] width 51 height 10
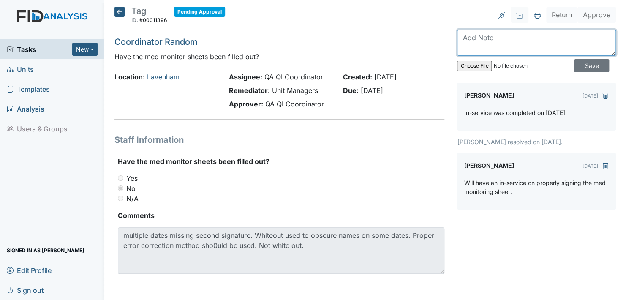
click at [492, 45] on textarea at bounding box center [536, 43] width 159 height 26
type textarea "corrections have been made."
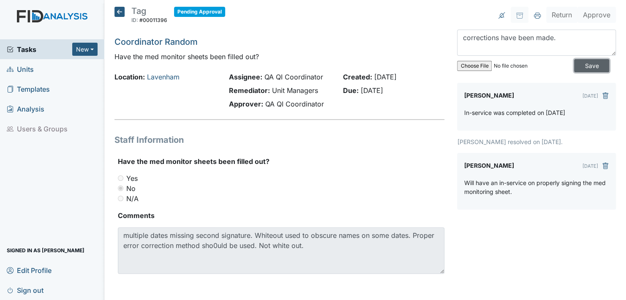
click at [580, 64] on input "Save" at bounding box center [591, 65] width 35 height 13
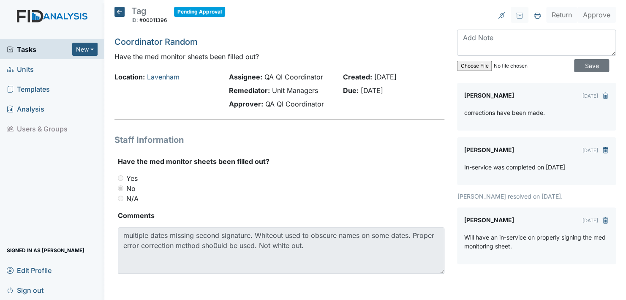
click at [119, 9] on icon at bounding box center [119, 12] width 10 height 10
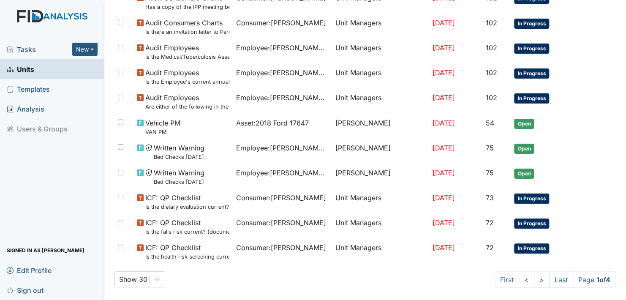
scroll to position [604, 0]
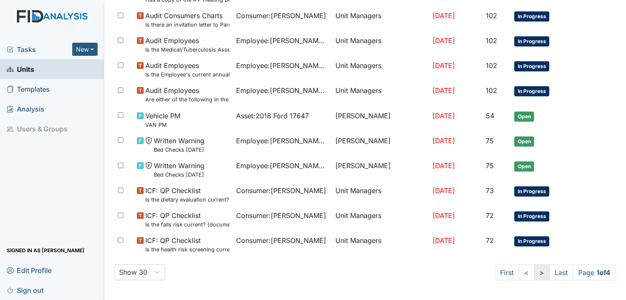
click at [534, 270] on link ">" at bounding box center [542, 272] width 16 height 16
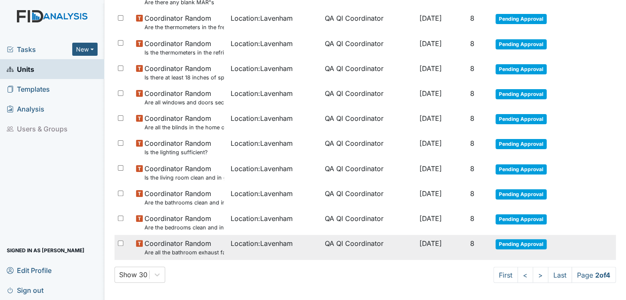
click at [507, 240] on span "Pending Approval" at bounding box center [521, 244] width 51 height 10
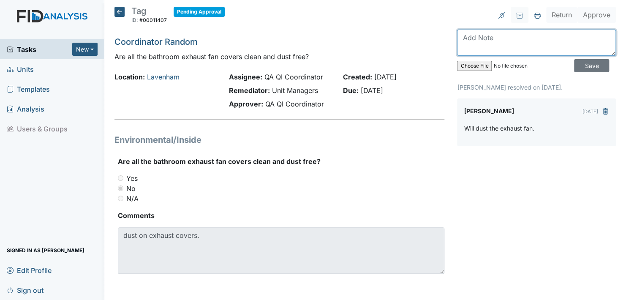
click at [490, 45] on textarea at bounding box center [536, 43] width 159 height 26
type textarea "exhaust fan has been cleaned and I have a new one to be put in as well."
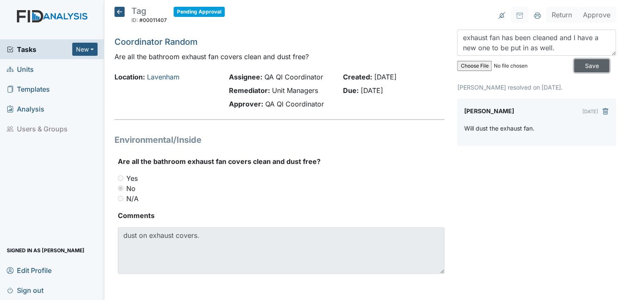
click at [583, 63] on input "Save" at bounding box center [591, 65] width 35 height 13
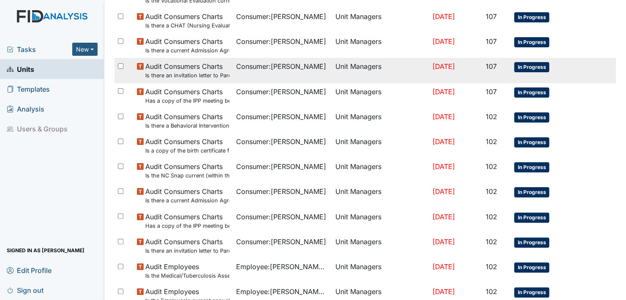
scroll to position [604, 0]
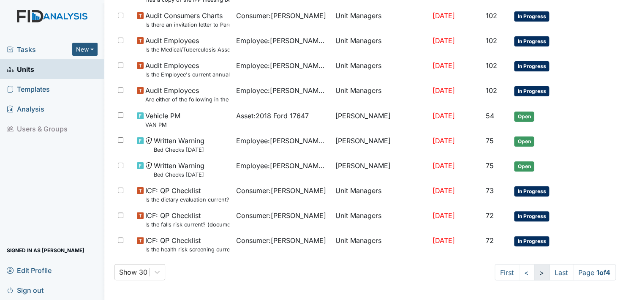
click at [534, 270] on link ">" at bounding box center [542, 272] width 16 height 16
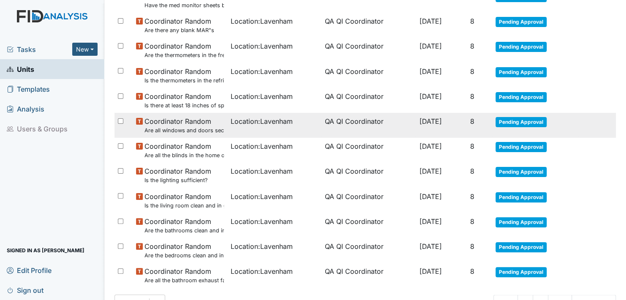
scroll to position [551, 0]
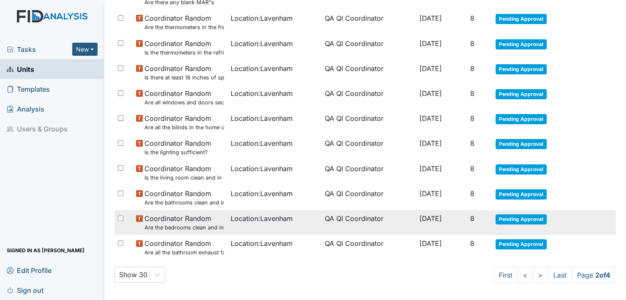
click at [521, 214] on span "Pending Approval" at bounding box center [521, 219] width 51 height 10
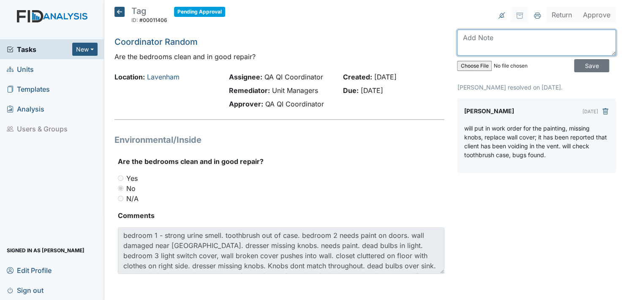
click at [470, 46] on textarea at bounding box center [536, 43] width 159 height 26
click at [538, 38] on textarea "we have encouraged the" at bounding box center [536, 43] width 159 height 26
click at [587, 49] on textarea "we have encouraged the client to stop urinating in the vent; we have placed a s…" at bounding box center [536, 43] width 159 height 26
click at [485, 46] on textarea "we have encouraged the client to stop urinating in the vent; we have placed a s…" at bounding box center [536, 43] width 159 height 26
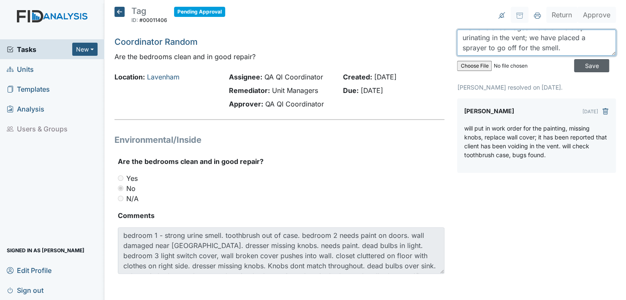
type textarea "we have encouraged the client to stop urinating in the vent; we have placed a s…"
click at [578, 63] on input "Save" at bounding box center [591, 65] width 35 height 13
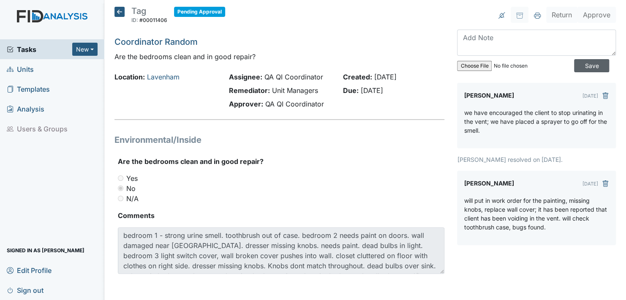
scroll to position [0, 0]
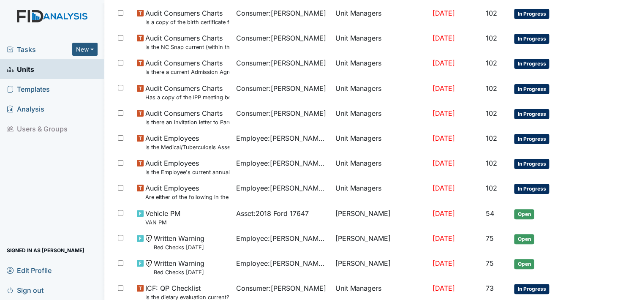
scroll to position [604, 0]
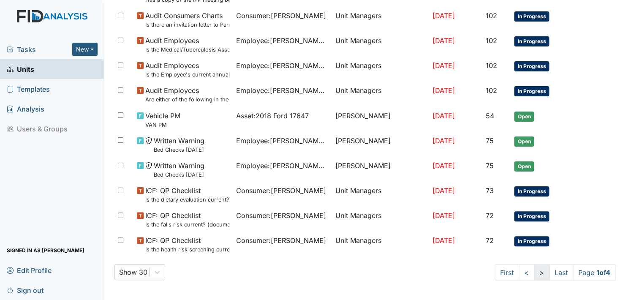
click at [534, 270] on link ">" at bounding box center [542, 272] width 16 height 16
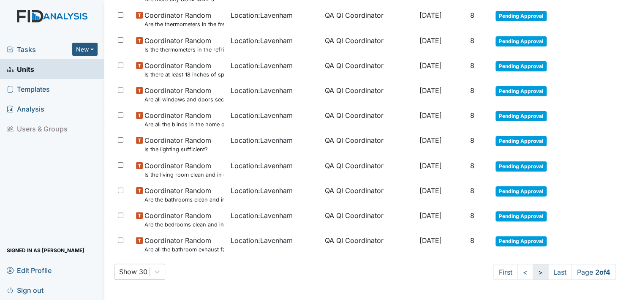
scroll to position [551, 0]
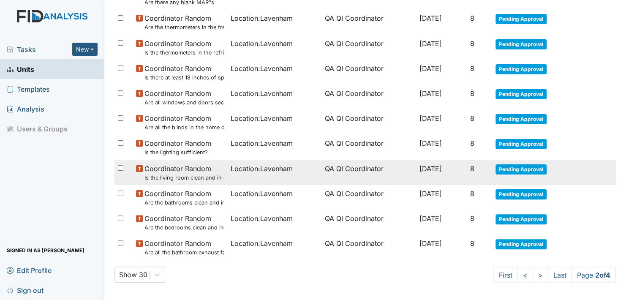
click at [518, 164] on span "Pending Approval" at bounding box center [521, 169] width 51 height 10
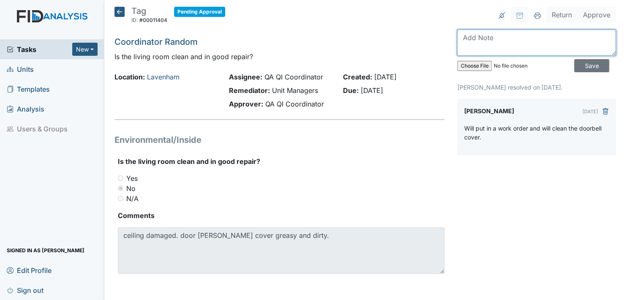
click at [468, 49] on textarea at bounding box center [536, 43] width 159 height 26
type textarea "This has been done."
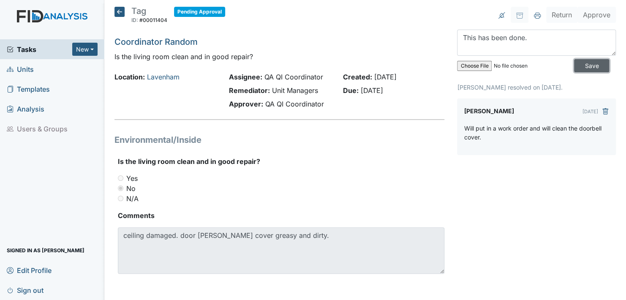
click at [583, 64] on input "Save" at bounding box center [591, 65] width 35 height 13
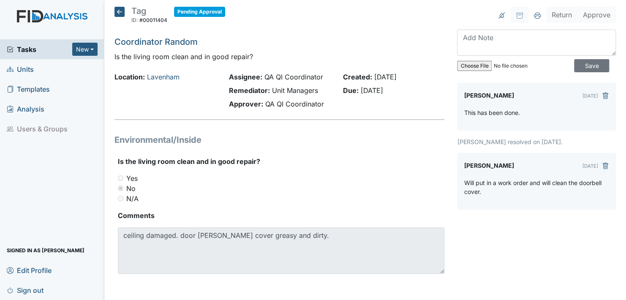
click at [118, 11] on icon at bounding box center [119, 12] width 10 height 10
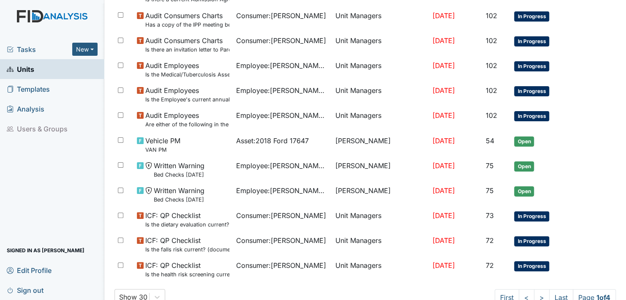
scroll to position [604, 0]
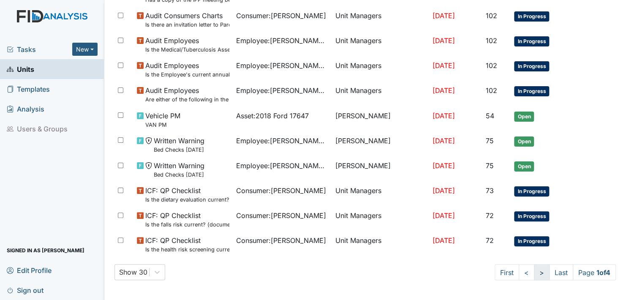
click at [534, 271] on link ">" at bounding box center [542, 272] width 16 height 16
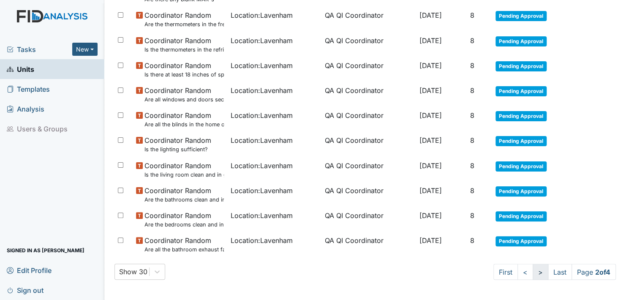
scroll to position [551, 0]
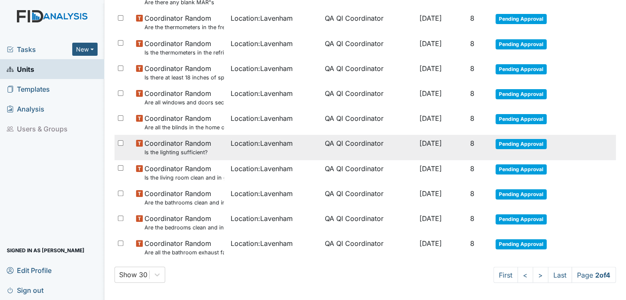
click at [518, 139] on span "Pending Approval" at bounding box center [521, 144] width 51 height 10
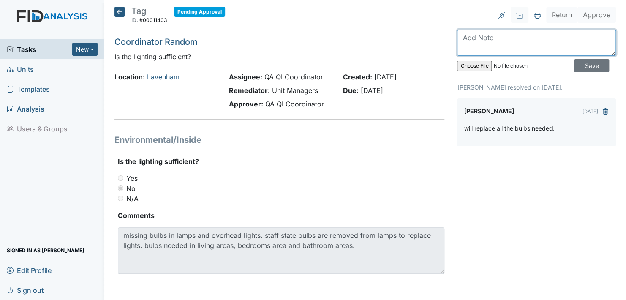
click at [503, 46] on textarea at bounding box center [536, 43] width 159 height 26
type textarea "bulbs have been put in."
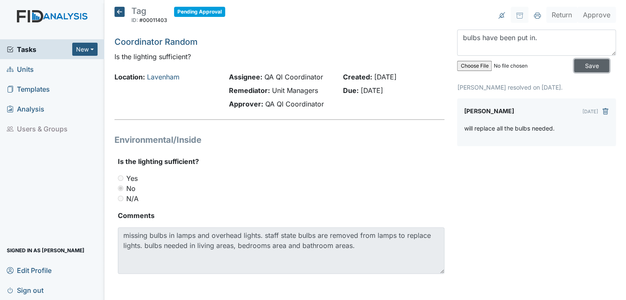
click at [586, 63] on input "Save" at bounding box center [591, 65] width 35 height 13
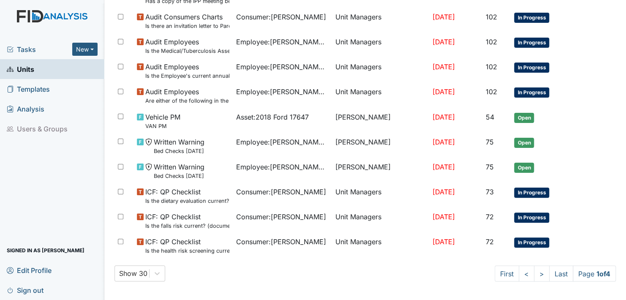
scroll to position [604, 0]
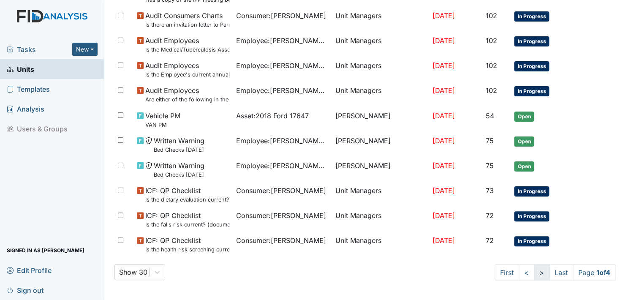
click at [534, 270] on link ">" at bounding box center [542, 272] width 16 height 16
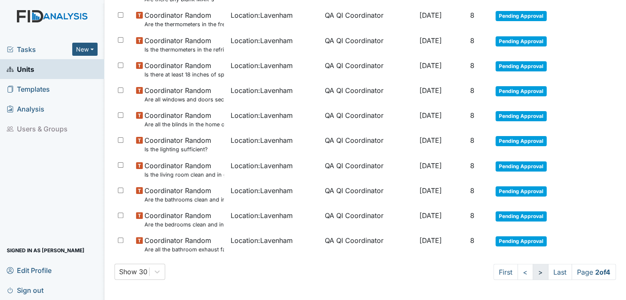
scroll to position [551, 0]
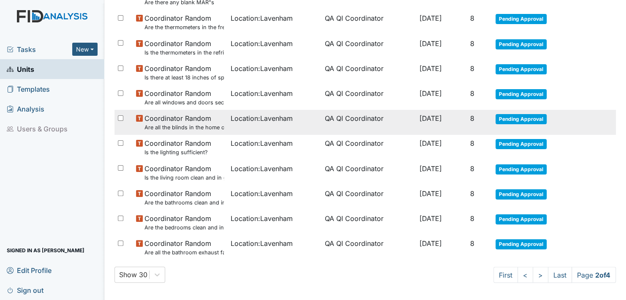
click at [515, 115] on span "Pending Approval" at bounding box center [521, 119] width 51 height 10
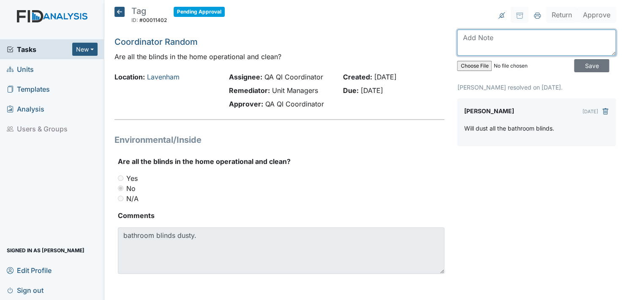
click at [457, 51] on textarea at bounding box center [536, 43] width 159 height 26
click at [580, 35] on textarea "This has been done and will purchase" at bounding box center [536, 43] width 159 height 26
type textarea "This has been done and will purchase a blind cleaner going forward."
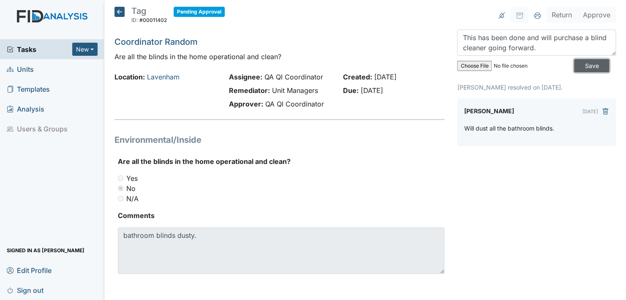
click at [581, 63] on input "Save" at bounding box center [591, 65] width 35 height 13
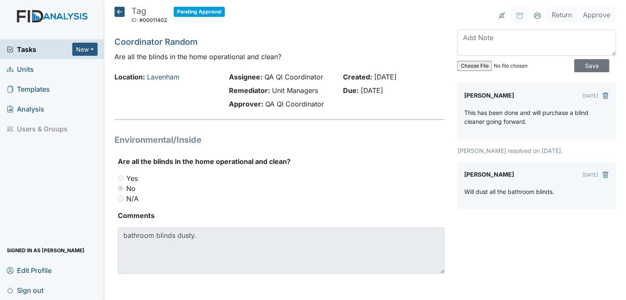
click at [117, 10] on icon at bounding box center [119, 12] width 10 height 10
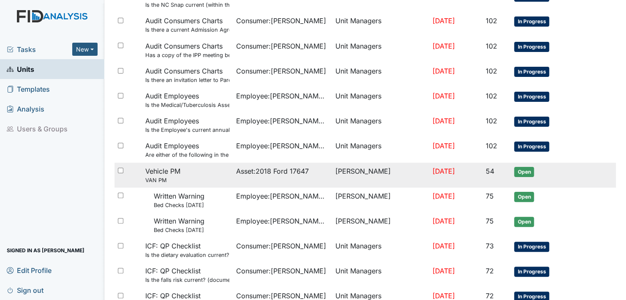
scroll to position [604, 0]
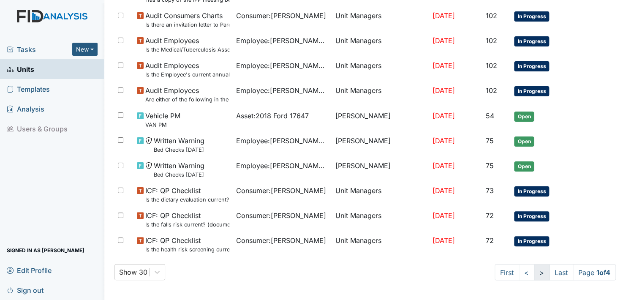
click at [534, 272] on link ">" at bounding box center [542, 272] width 16 height 16
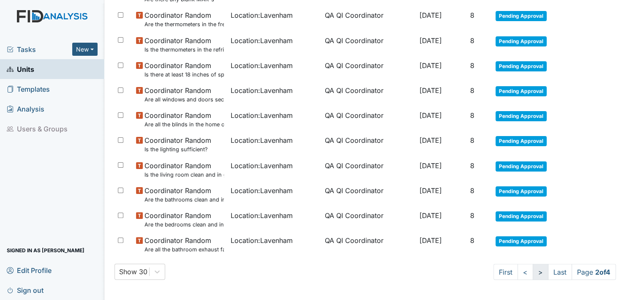
scroll to position [551, 0]
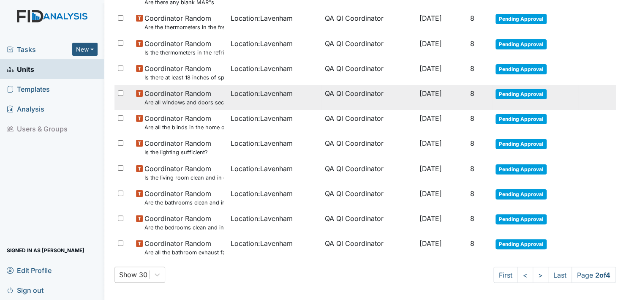
click at [513, 89] on span "Pending Approval" at bounding box center [521, 94] width 51 height 10
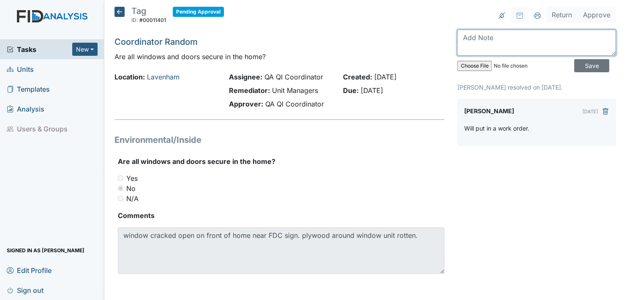
click at [466, 46] on textarea at bounding box center [536, 43] width 159 height 26
type textarea "work order was done."
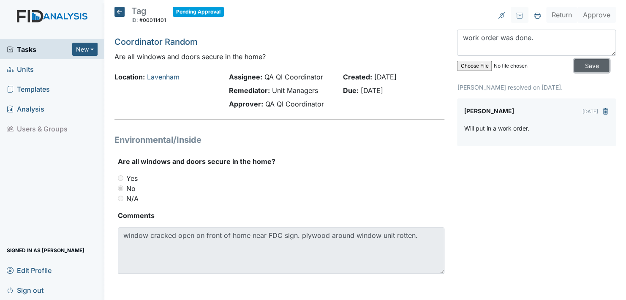
click at [578, 65] on input "Save" at bounding box center [591, 65] width 35 height 13
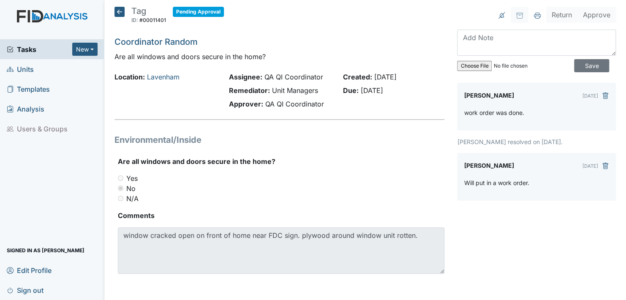
click at [122, 11] on icon at bounding box center [119, 12] width 10 height 10
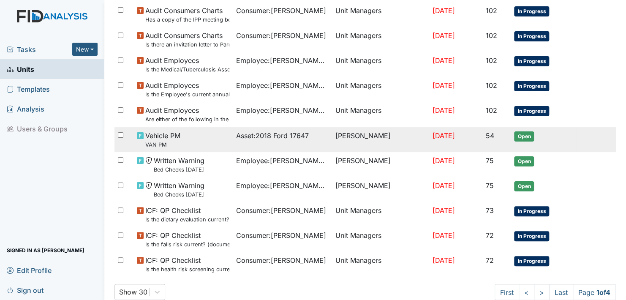
scroll to position [604, 0]
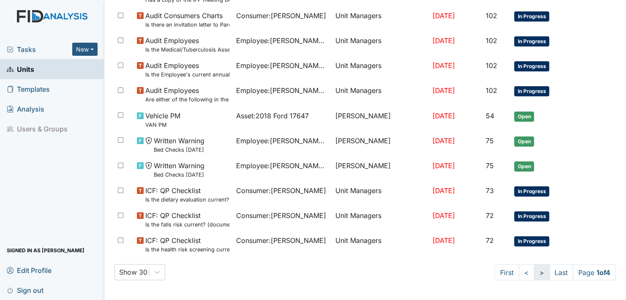
click at [534, 271] on link ">" at bounding box center [542, 272] width 16 height 16
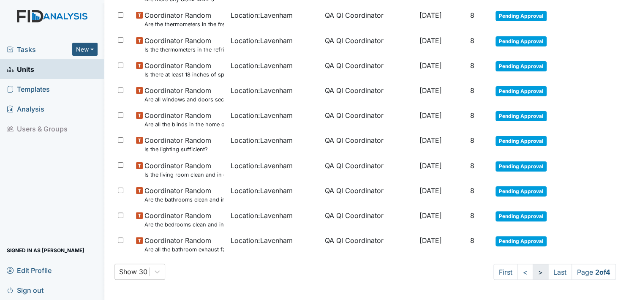
scroll to position [551, 0]
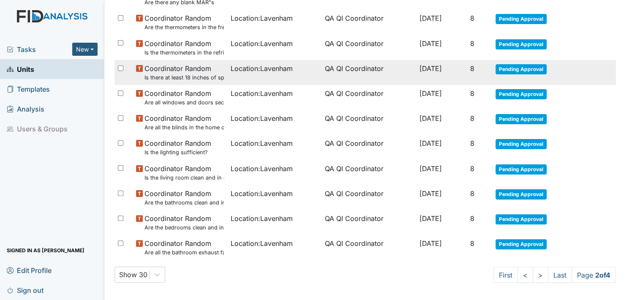
click at [515, 64] on span "Pending Approval" at bounding box center [521, 69] width 51 height 10
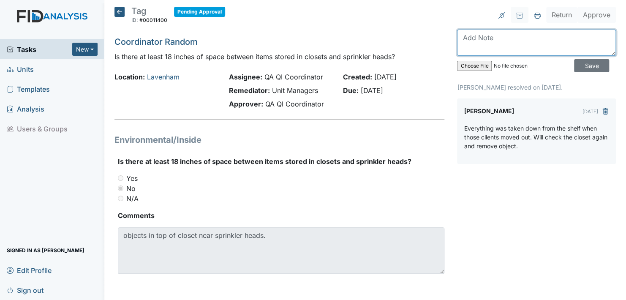
click at [460, 50] on textarea at bounding box center [536, 43] width 159 height 26
type textarea "a sign was posted for staff not to put anything under the sprinkler."
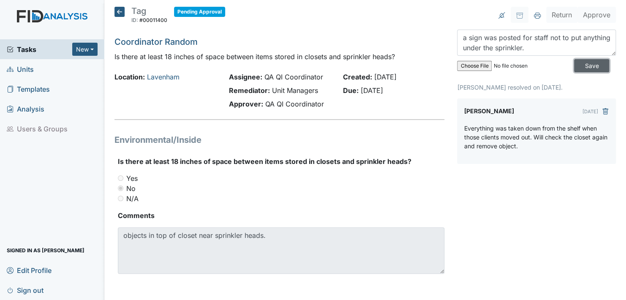
click at [582, 62] on input "Save" at bounding box center [591, 65] width 35 height 13
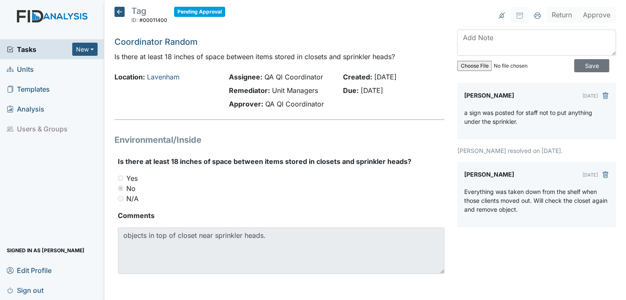
click at [117, 8] on icon at bounding box center [119, 12] width 10 height 10
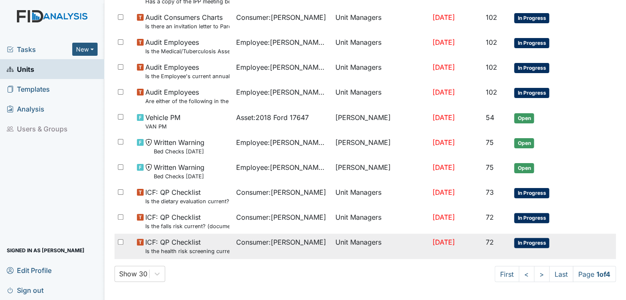
scroll to position [604, 0]
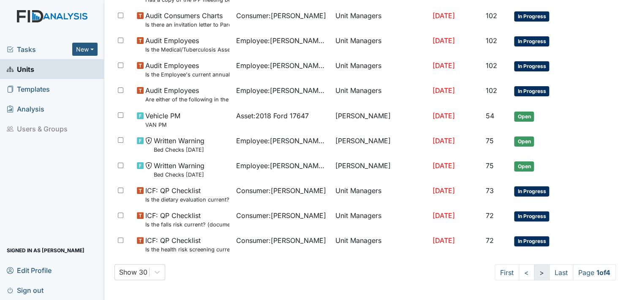
click at [534, 270] on link ">" at bounding box center [542, 272] width 16 height 16
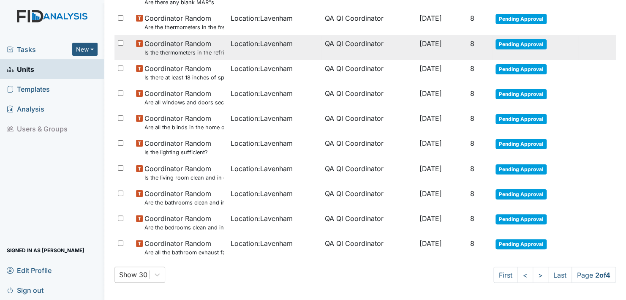
click at [515, 42] on span "Pending Approval" at bounding box center [521, 44] width 51 height 10
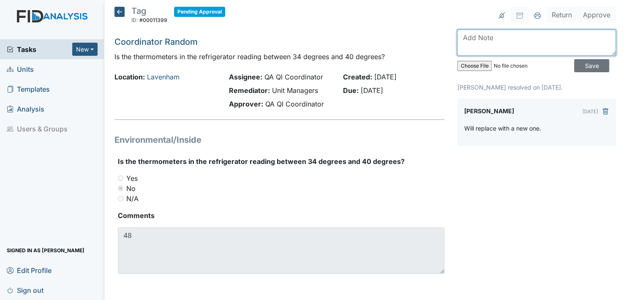
click at [462, 47] on textarea at bounding box center [536, 43] width 159 height 26
type textarea "put in a new thermometer."
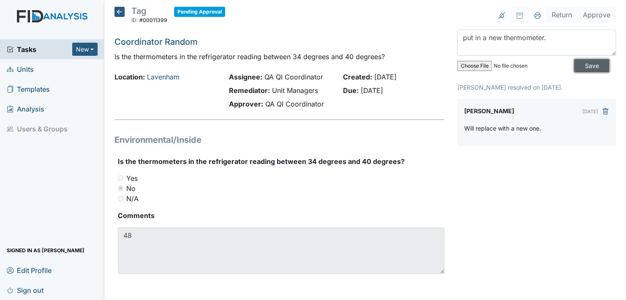
click at [577, 63] on input "Save" at bounding box center [591, 65] width 35 height 13
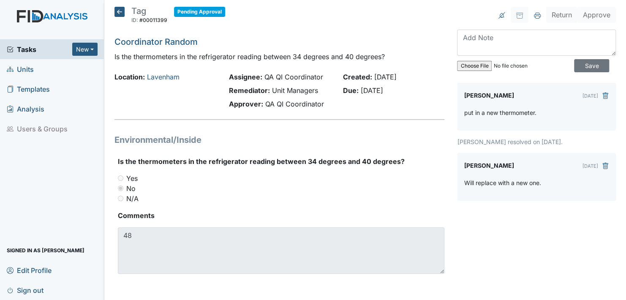
click at [120, 11] on icon at bounding box center [119, 12] width 10 height 10
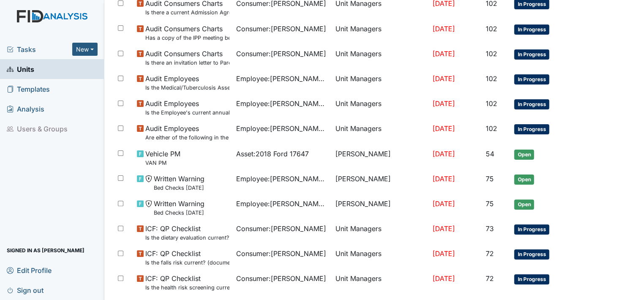
scroll to position [604, 0]
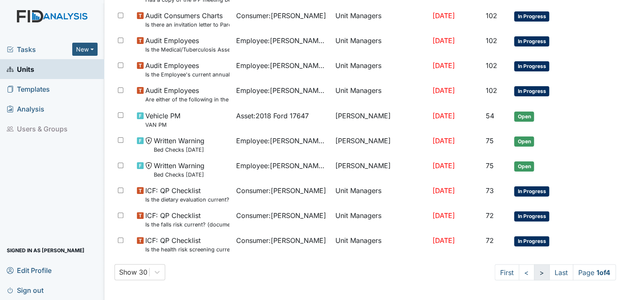
click at [534, 270] on link ">" at bounding box center [542, 272] width 16 height 16
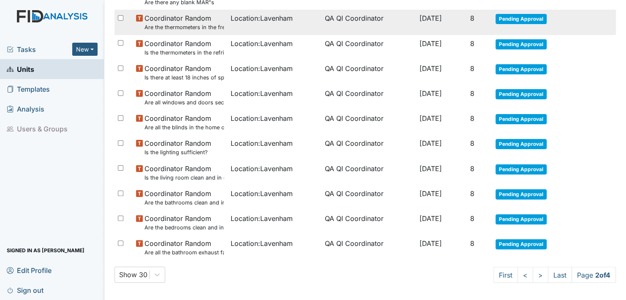
click at [512, 14] on span "Pending Approval" at bounding box center [521, 19] width 51 height 10
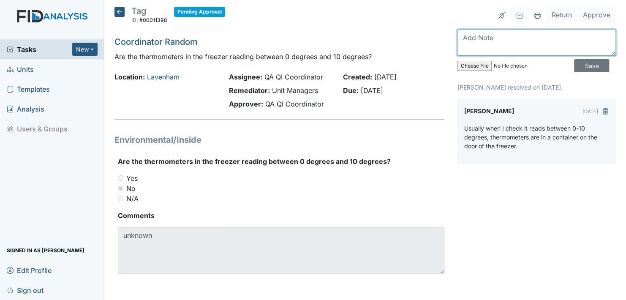
click at [460, 46] on textarea at bounding box center [536, 43] width 159 height 26
type textarea "thermometers were in placed already and should be reading accordingly."
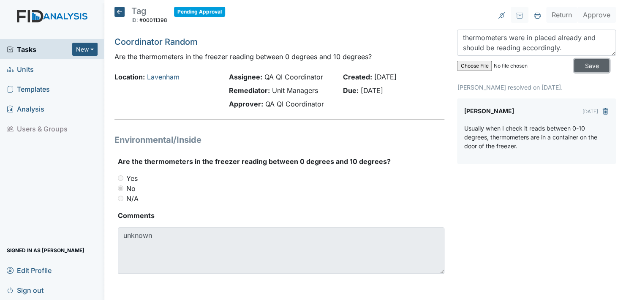
click at [579, 63] on input "Save" at bounding box center [591, 65] width 35 height 13
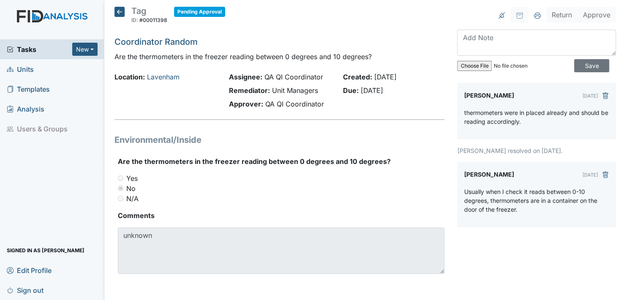
click at [117, 10] on icon at bounding box center [119, 12] width 10 height 10
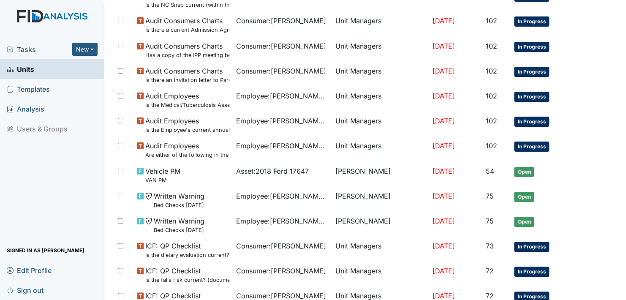
scroll to position [604, 0]
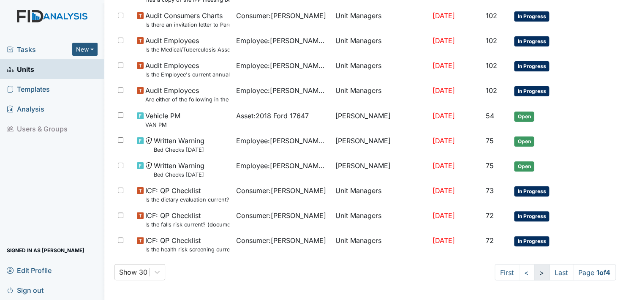
click at [534, 273] on link ">" at bounding box center [542, 272] width 16 height 16
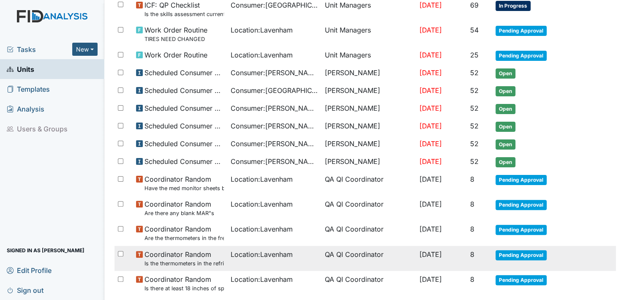
scroll to position [340, 0]
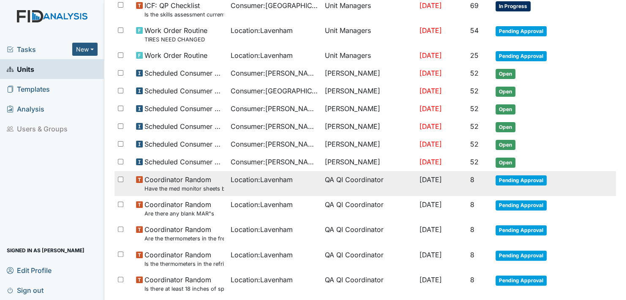
click at [517, 177] on span "Pending Approval" at bounding box center [521, 180] width 51 height 10
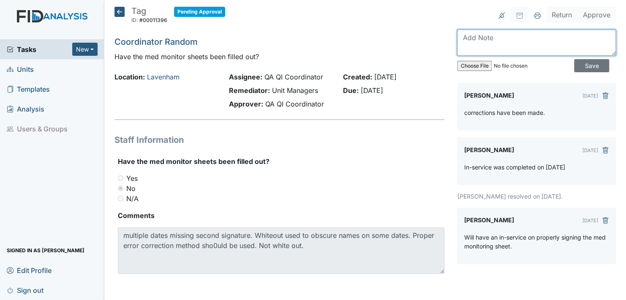
click at [464, 47] on textarea at bounding box center [536, 43] width 159 height 26
type textarea "A in-service was done [DATE] regarding this issue."
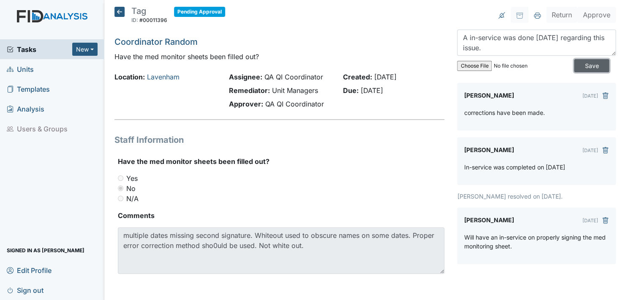
click at [578, 64] on input "Save" at bounding box center [591, 65] width 35 height 13
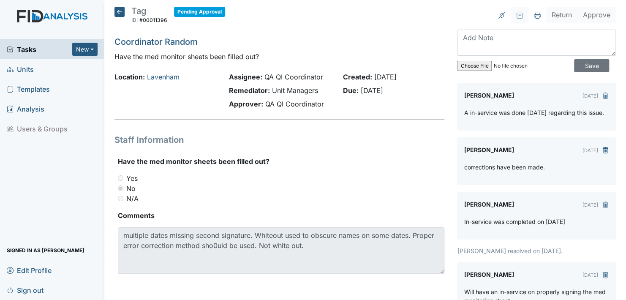
click at [121, 11] on icon at bounding box center [119, 12] width 10 height 10
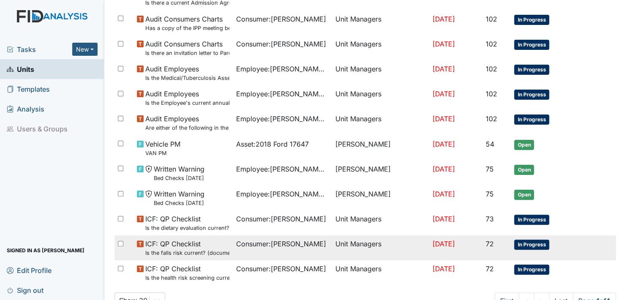
scroll to position [604, 0]
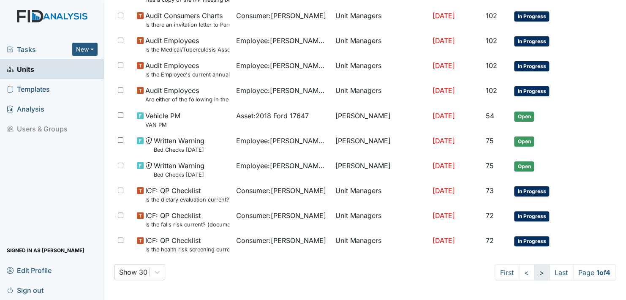
click at [534, 273] on link ">" at bounding box center [542, 272] width 16 height 16
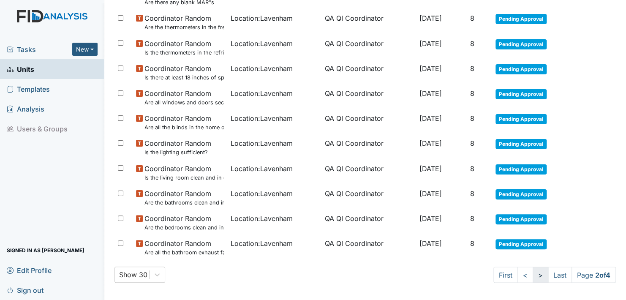
click at [533, 273] on link ">" at bounding box center [541, 275] width 16 height 16
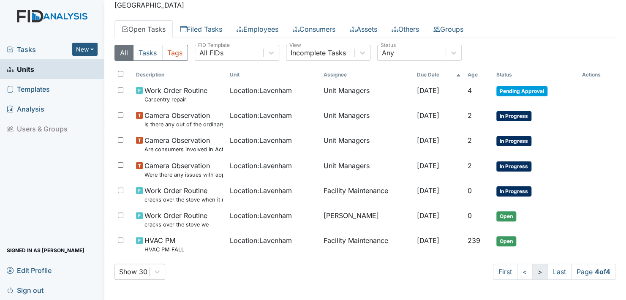
scroll to position [29, 0]
click at [517, 270] on link "<" at bounding box center [525, 272] width 16 height 16
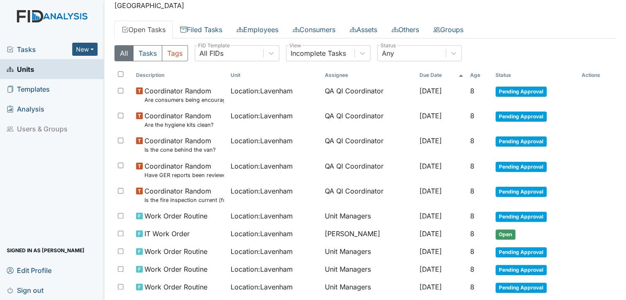
scroll to position [422, 0]
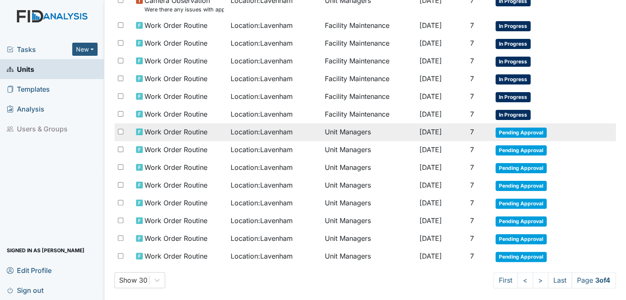
click at [516, 128] on span "Pending Approval" at bounding box center [521, 133] width 51 height 10
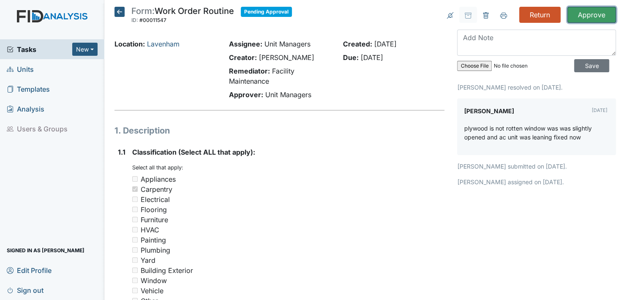
click at [580, 9] on input "Approve" at bounding box center [591, 15] width 49 height 16
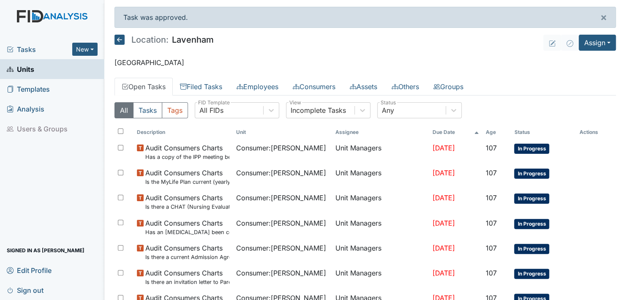
click at [119, 40] on icon at bounding box center [119, 40] width 10 height 10
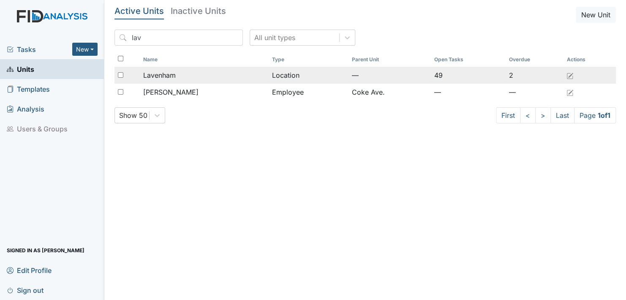
click at [166, 73] on span "Lavenham" at bounding box center [159, 75] width 33 height 10
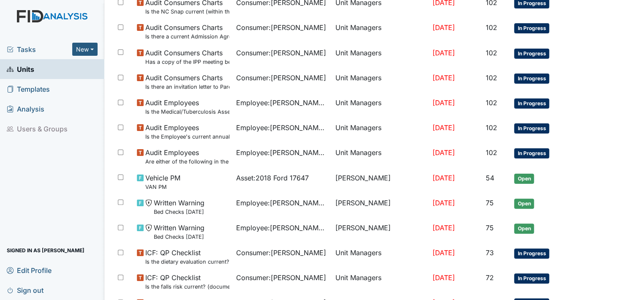
scroll to position [604, 0]
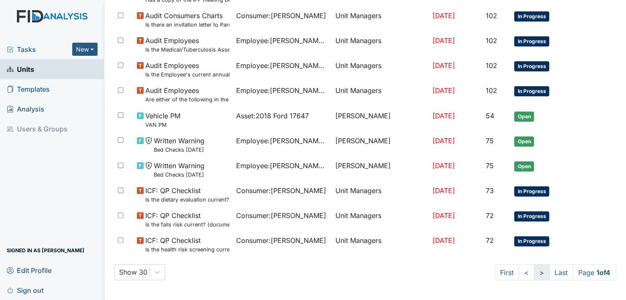
click at [534, 273] on link ">" at bounding box center [542, 272] width 16 height 16
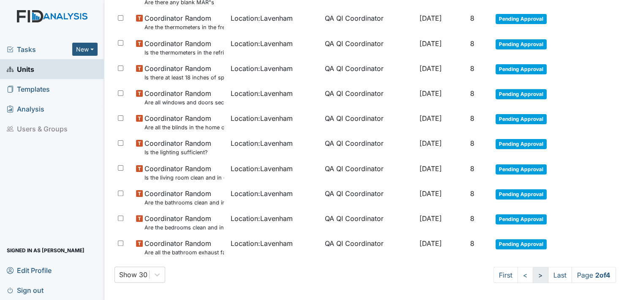
click at [533, 273] on link ">" at bounding box center [541, 275] width 16 height 16
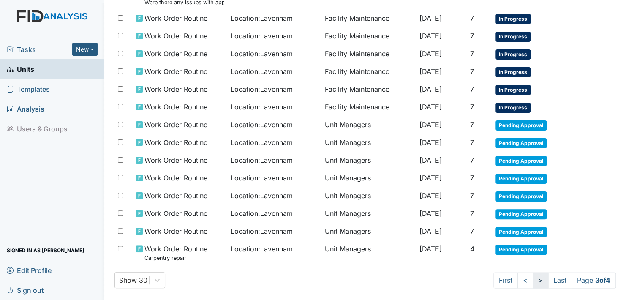
click at [533, 273] on link ">" at bounding box center [541, 280] width 16 height 16
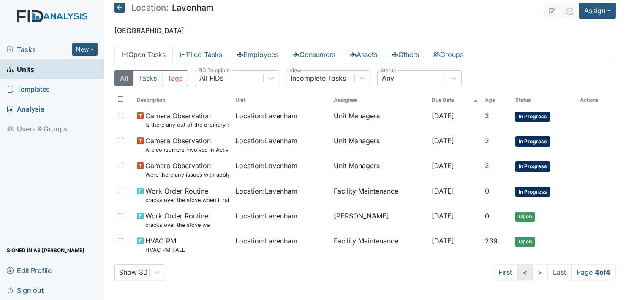
click at [517, 272] on link "<" at bounding box center [525, 272] width 16 height 16
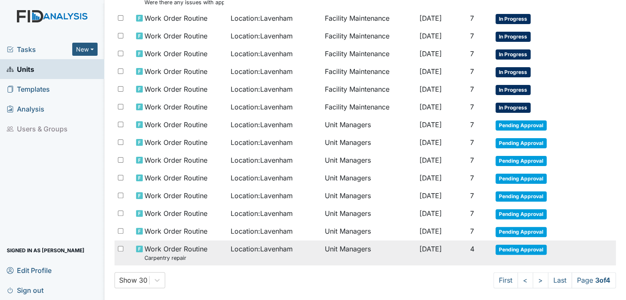
click at [523, 245] on span "Pending Approval" at bounding box center [521, 250] width 51 height 10
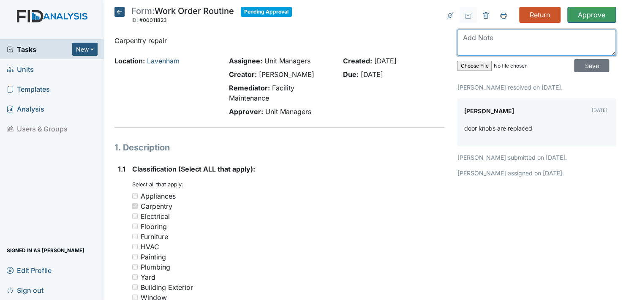
click at [464, 46] on textarea at bounding box center [536, 43] width 159 height 26
type textarea "A new door handle was put in # 3."
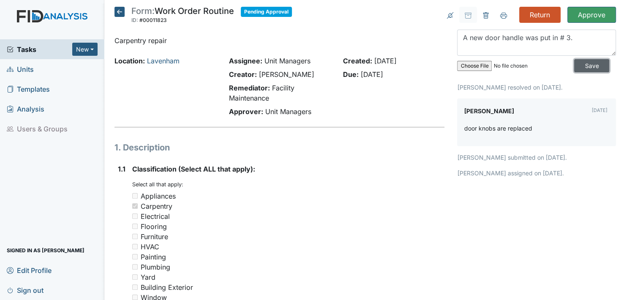
drag, startPoint x: 578, startPoint y: 66, endPoint x: 581, endPoint y: 50, distance: 16.7
click at [578, 66] on input "Save" at bounding box center [591, 65] width 35 height 13
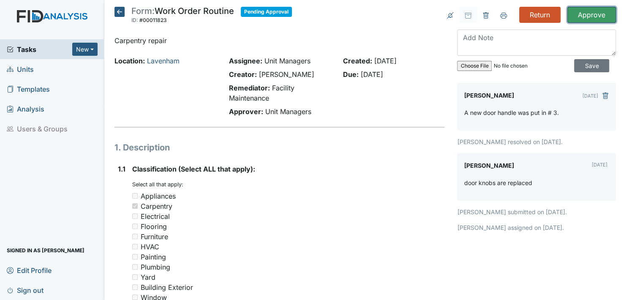
click at [578, 14] on input "Approve" at bounding box center [591, 15] width 49 height 16
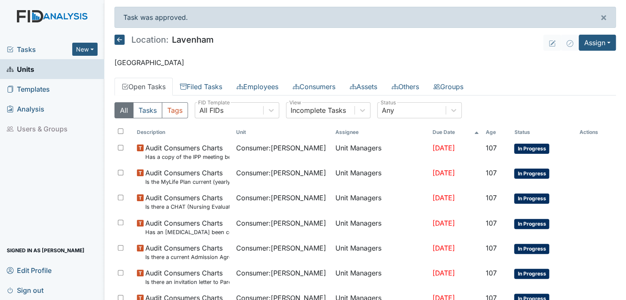
click at [23, 71] on span "Units" at bounding box center [20, 69] width 27 height 13
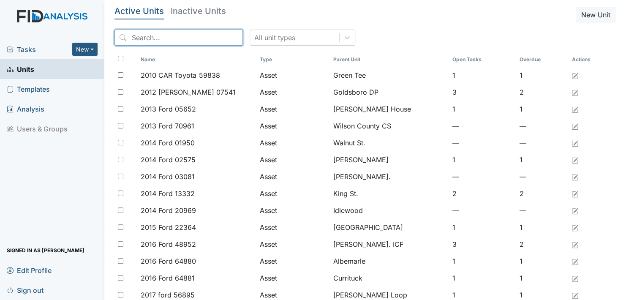
click at [178, 36] on input "search" at bounding box center [178, 38] width 128 height 16
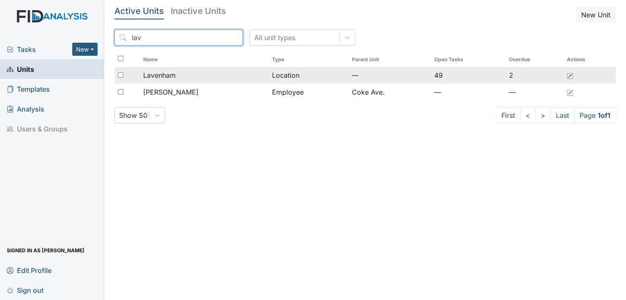
type input "lav"
click at [168, 74] on span "Lavenham" at bounding box center [159, 75] width 33 height 10
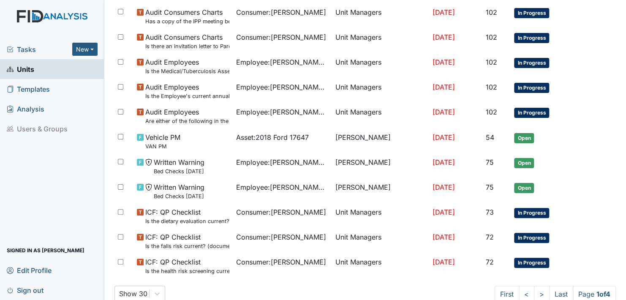
scroll to position [604, 0]
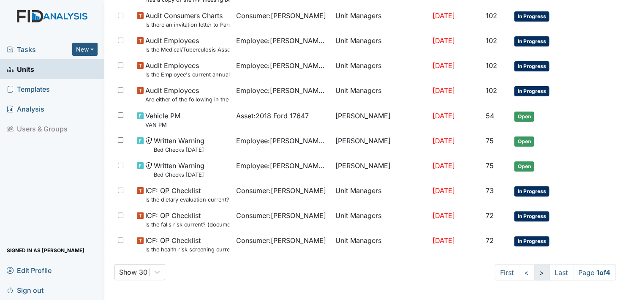
click at [534, 270] on link ">" at bounding box center [542, 272] width 16 height 16
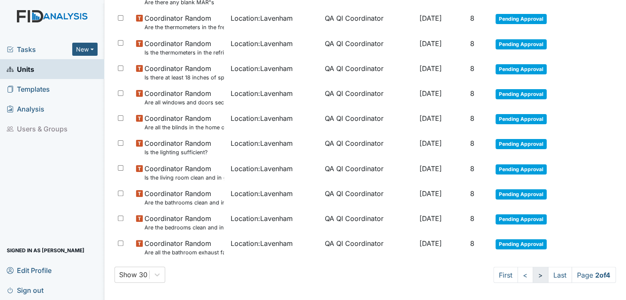
click at [533, 270] on link ">" at bounding box center [541, 275] width 16 height 16
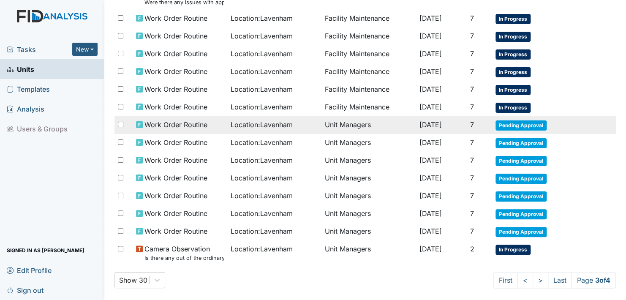
click at [505, 120] on span "Pending Approval" at bounding box center [521, 125] width 51 height 10
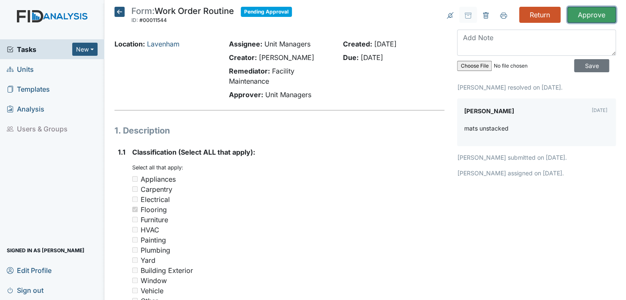
click at [584, 15] on input "Approve" at bounding box center [591, 15] width 49 height 16
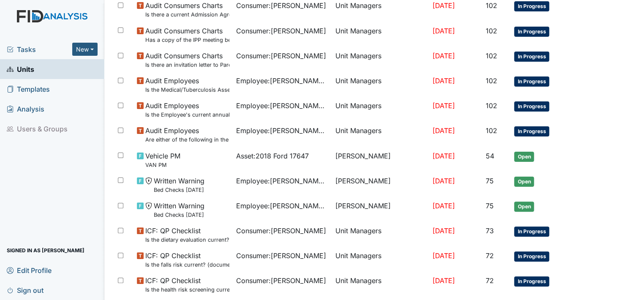
scroll to position [632, 0]
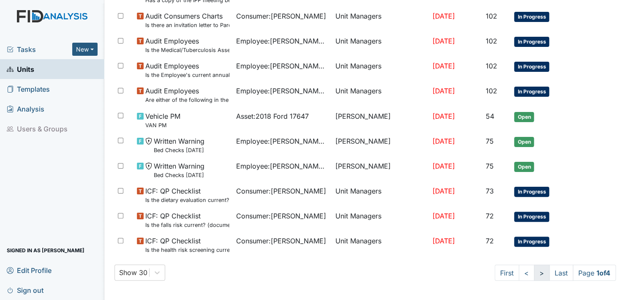
click at [534, 271] on link ">" at bounding box center [542, 272] width 16 height 16
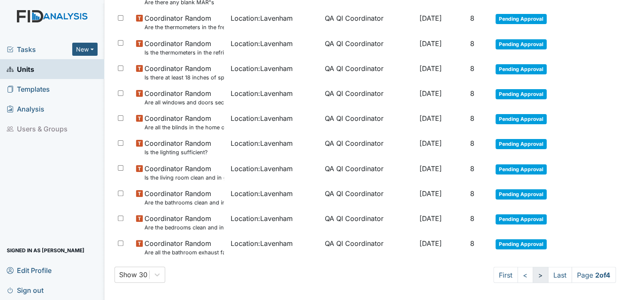
click at [533, 271] on link ">" at bounding box center [541, 275] width 16 height 16
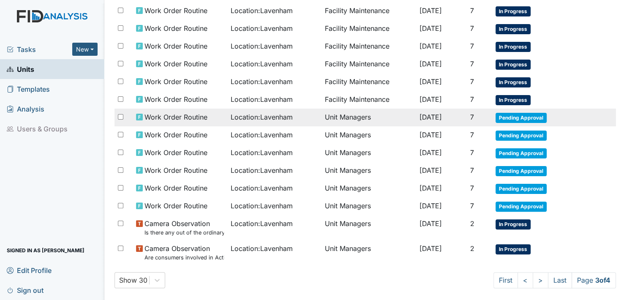
click at [508, 113] on span "Pending Approval" at bounding box center [521, 118] width 51 height 10
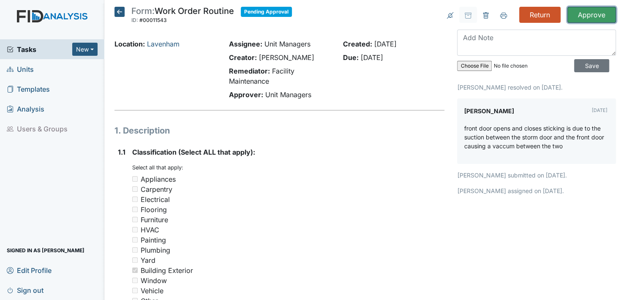
click at [583, 11] on input "Approve" at bounding box center [591, 15] width 49 height 16
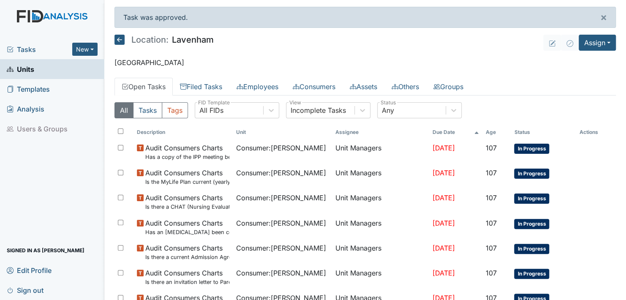
click at [119, 38] on icon at bounding box center [119, 40] width 10 height 10
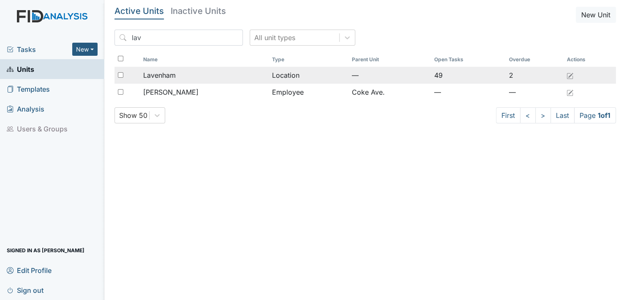
click at [179, 72] on div "Lavenham" at bounding box center [204, 75] width 122 height 10
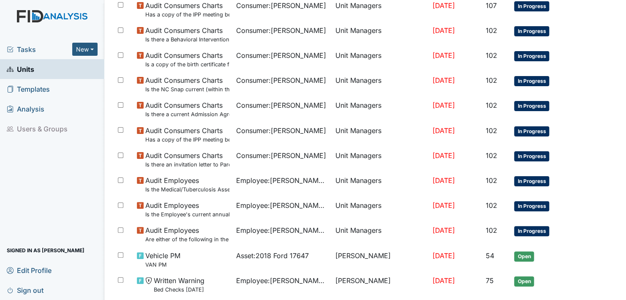
scroll to position [604, 0]
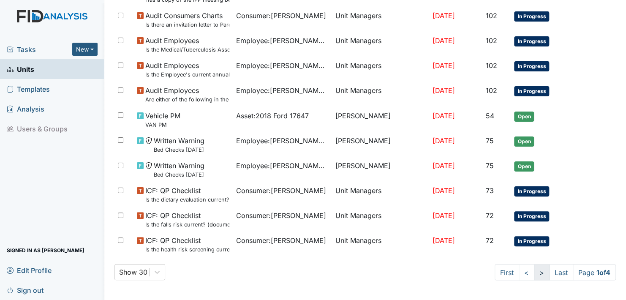
click at [534, 271] on link ">" at bounding box center [542, 272] width 16 height 16
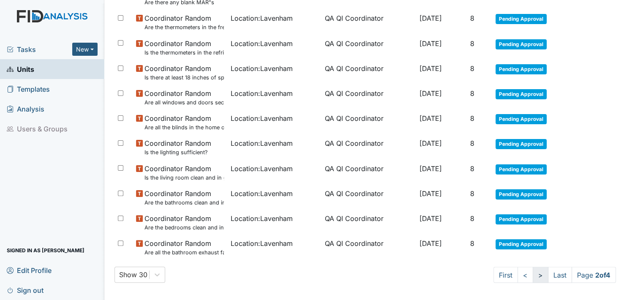
click at [533, 273] on link ">" at bounding box center [541, 275] width 16 height 16
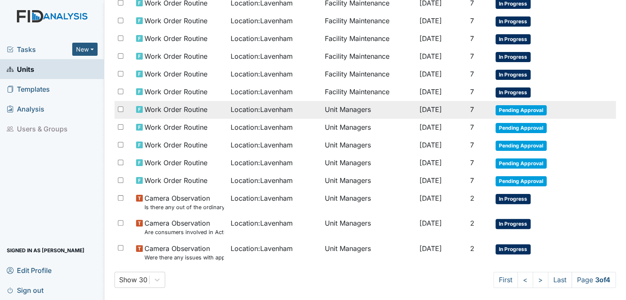
click at [513, 105] on span "Pending Approval" at bounding box center [521, 110] width 51 height 10
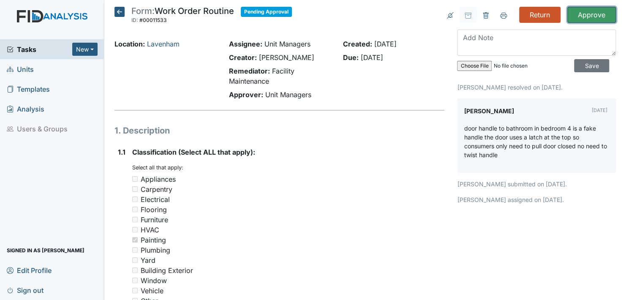
click at [584, 11] on input "Approve" at bounding box center [591, 15] width 49 height 16
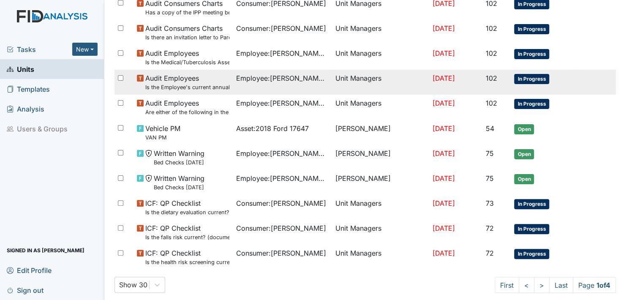
scroll to position [632, 0]
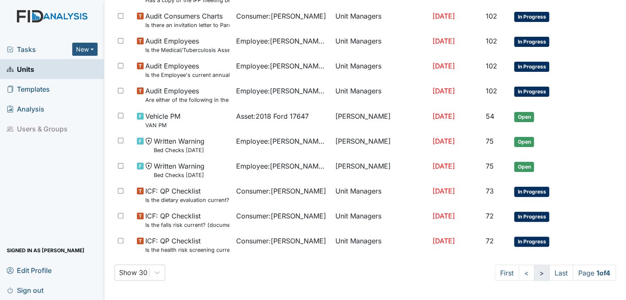
click at [534, 271] on link ">" at bounding box center [542, 272] width 16 height 16
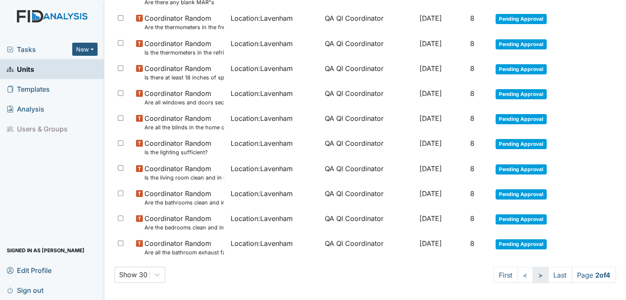
click at [534, 271] on link ">" at bounding box center [541, 275] width 16 height 16
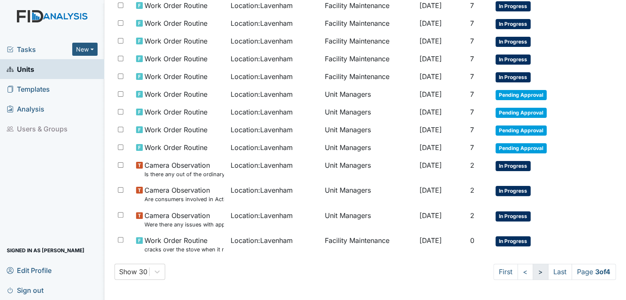
scroll to position [480, 0]
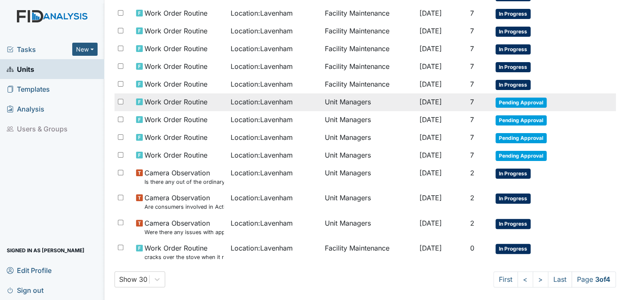
click at [504, 98] on span "Pending Approval" at bounding box center [521, 103] width 51 height 10
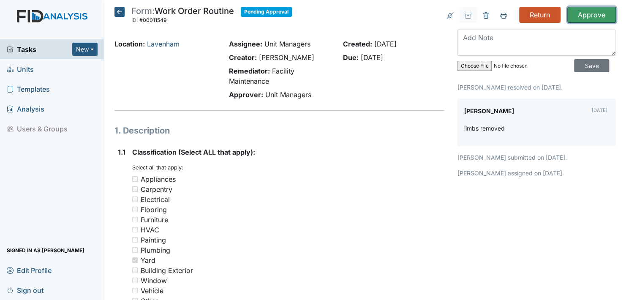
click at [582, 15] on input "Approve" at bounding box center [591, 15] width 49 height 16
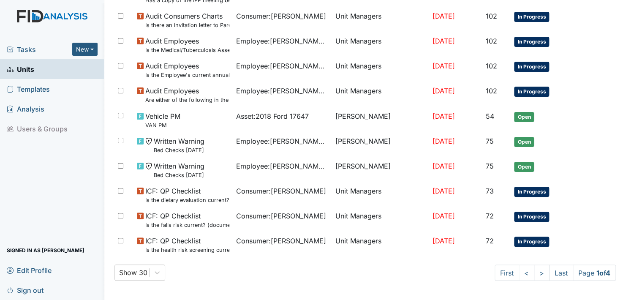
scroll to position [632, 0]
click at [534, 269] on link ">" at bounding box center [542, 272] width 16 height 16
click at [533, 269] on link ">" at bounding box center [541, 272] width 16 height 16
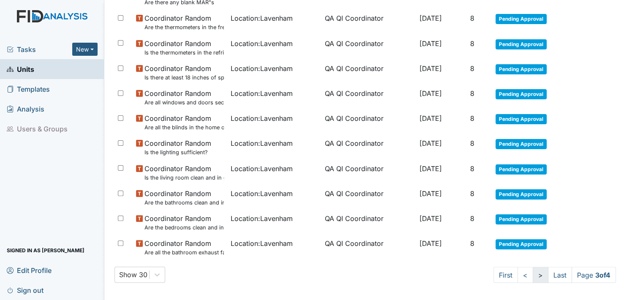
scroll to position [487, 0]
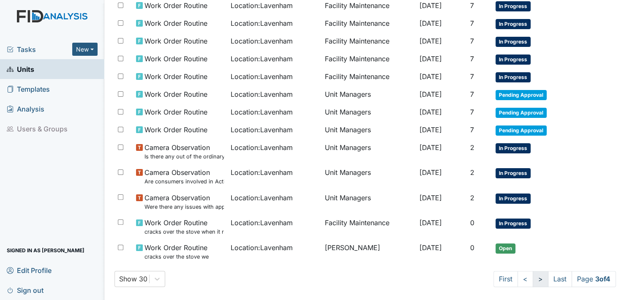
click at [533, 271] on link ">" at bounding box center [541, 279] width 16 height 16
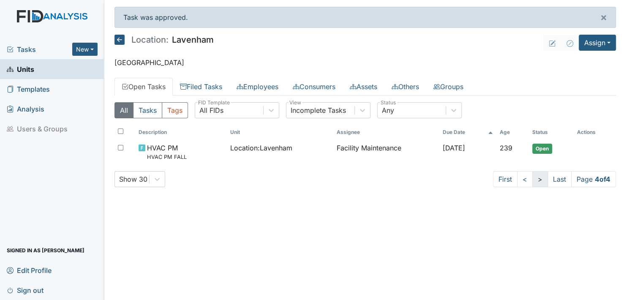
scroll to position [0, 0]
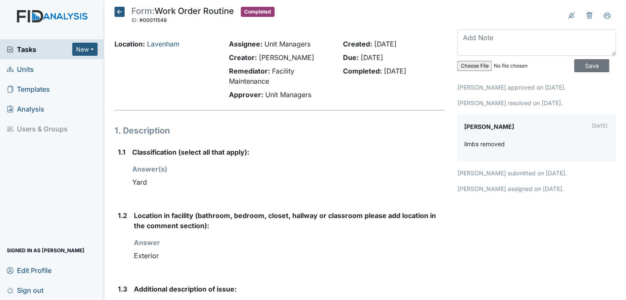
click at [120, 13] on icon at bounding box center [119, 12] width 10 height 10
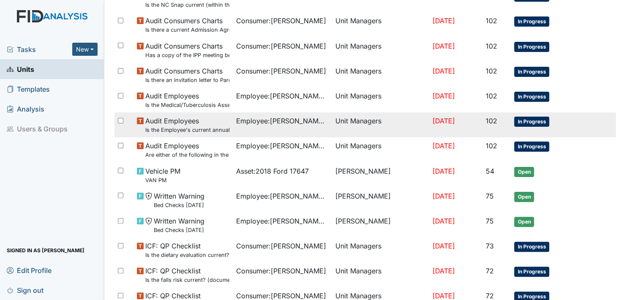
scroll to position [604, 0]
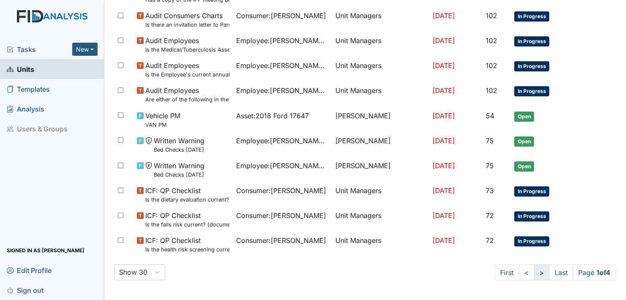
click at [534, 270] on link ">" at bounding box center [542, 272] width 16 height 16
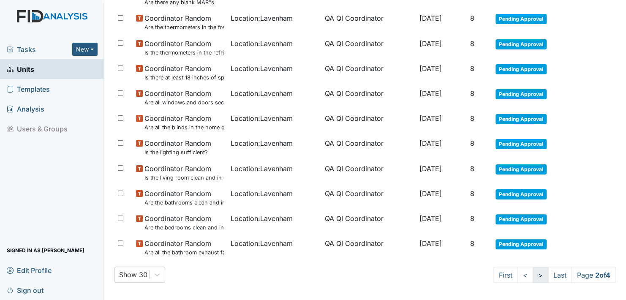
click at [533, 270] on link ">" at bounding box center [541, 275] width 16 height 16
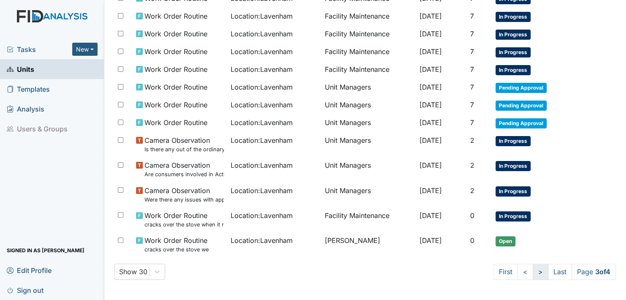
scroll to position [460, 0]
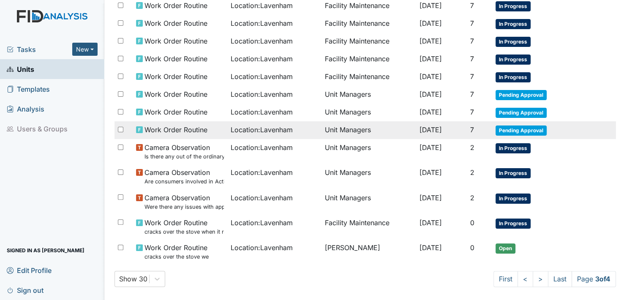
click at [519, 125] on span "Pending Approval" at bounding box center [521, 130] width 51 height 10
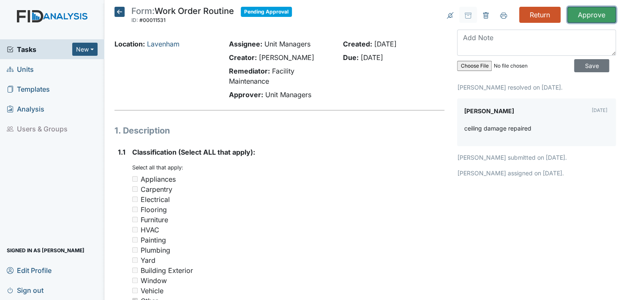
click at [585, 14] on input "Approve" at bounding box center [591, 15] width 49 height 16
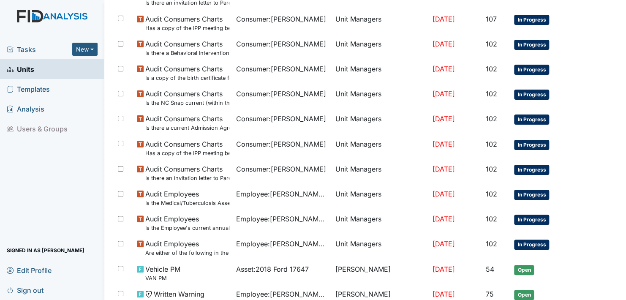
scroll to position [632, 0]
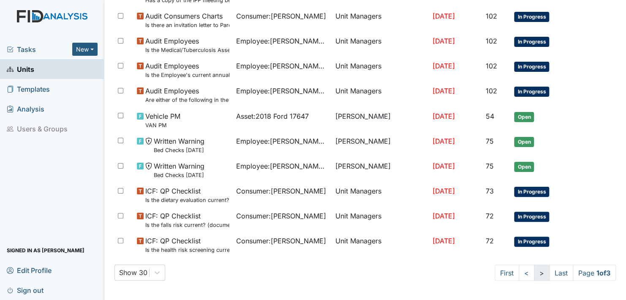
click at [534, 270] on link ">" at bounding box center [542, 272] width 16 height 16
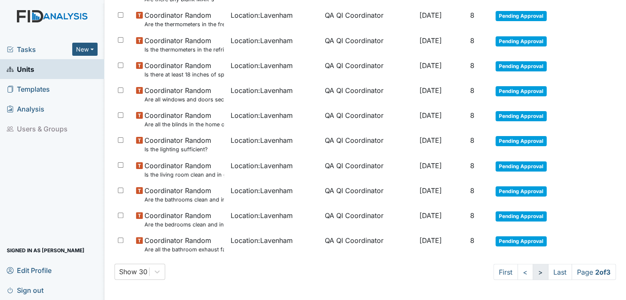
scroll to position [579, 0]
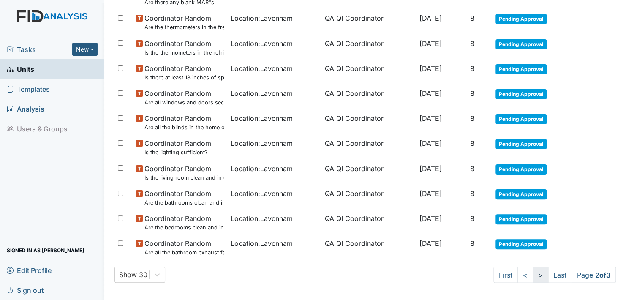
click at [533, 272] on link ">" at bounding box center [541, 275] width 16 height 16
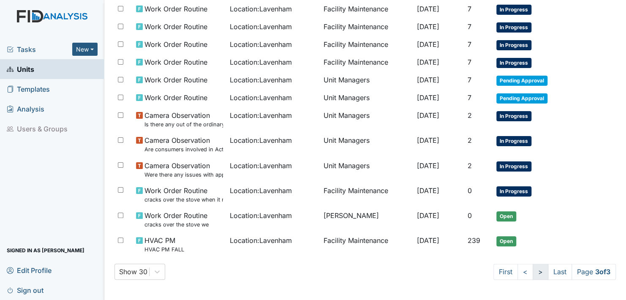
scroll to position [495, 0]
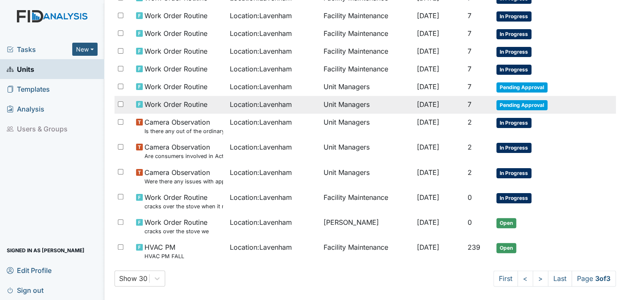
click at [523, 100] on span "Pending Approval" at bounding box center [521, 105] width 51 height 10
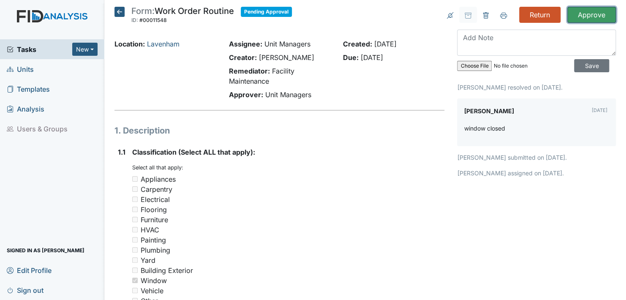
click at [580, 13] on input "Approve" at bounding box center [591, 15] width 49 height 16
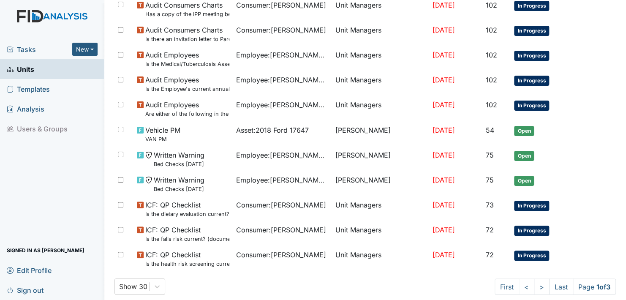
scroll to position [632, 0]
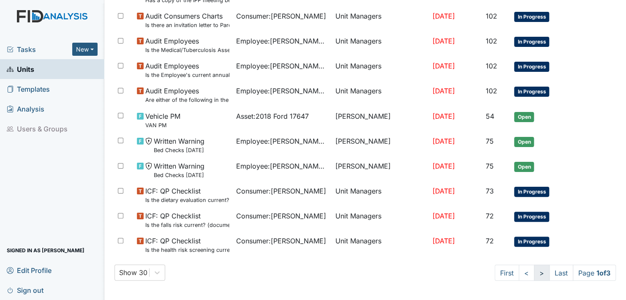
click at [534, 272] on link ">" at bounding box center [542, 272] width 16 height 16
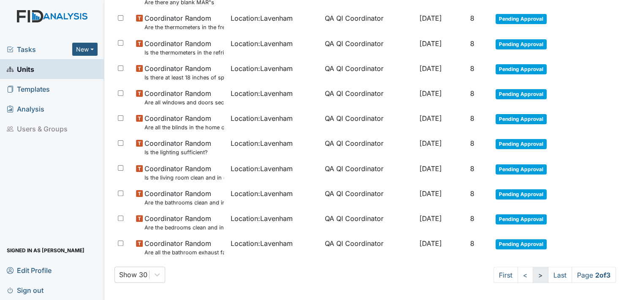
click at [533, 272] on link ">" at bounding box center [541, 275] width 16 height 16
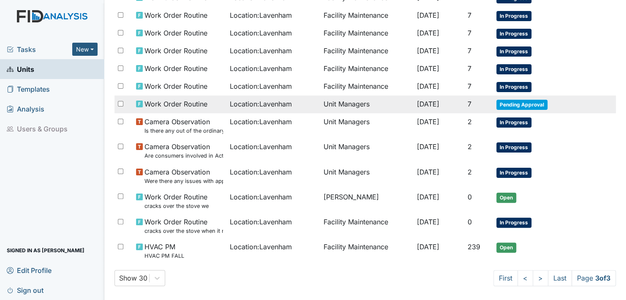
click at [516, 100] on span "Pending Approval" at bounding box center [521, 105] width 51 height 10
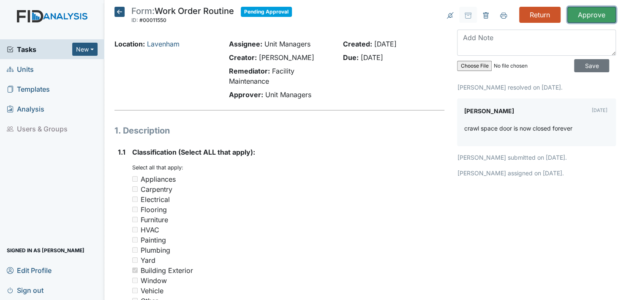
click at [578, 11] on input "Approve" at bounding box center [591, 15] width 49 height 16
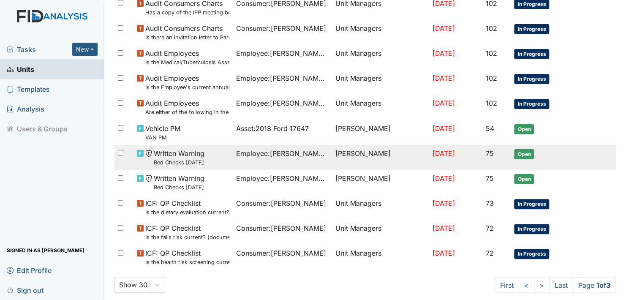
scroll to position [632, 0]
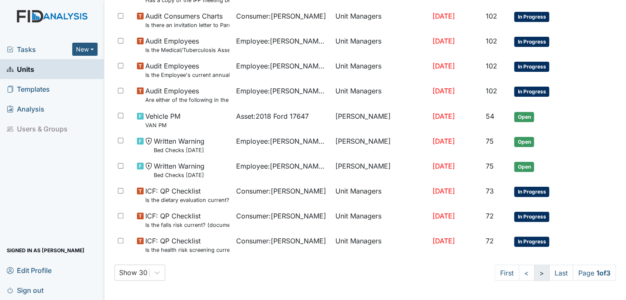
click at [534, 272] on link ">" at bounding box center [542, 272] width 16 height 16
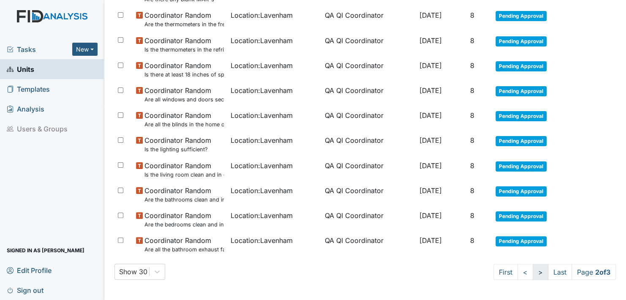
scroll to position [579, 0]
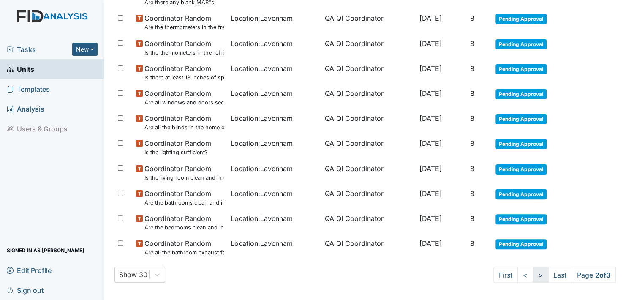
click at [533, 272] on link ">" at bounding box center [541, 275] width 16 height 16
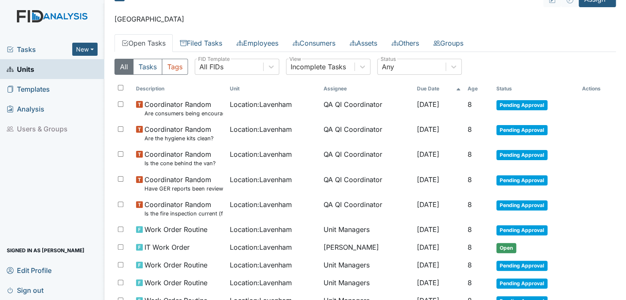
scroll to position [38, 0]
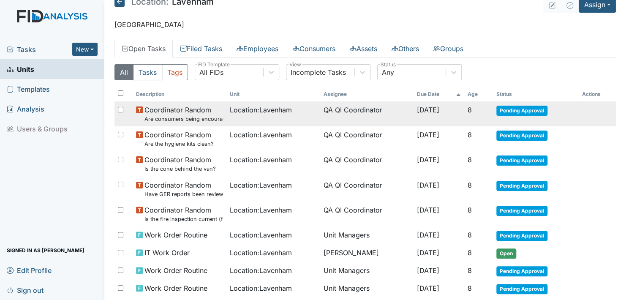
click at [521, 109] on span "Pending Approval" at bounding box center [521, 111] width 51 height 10
